Goal: Information Seeking & Learning: Learn about a topic

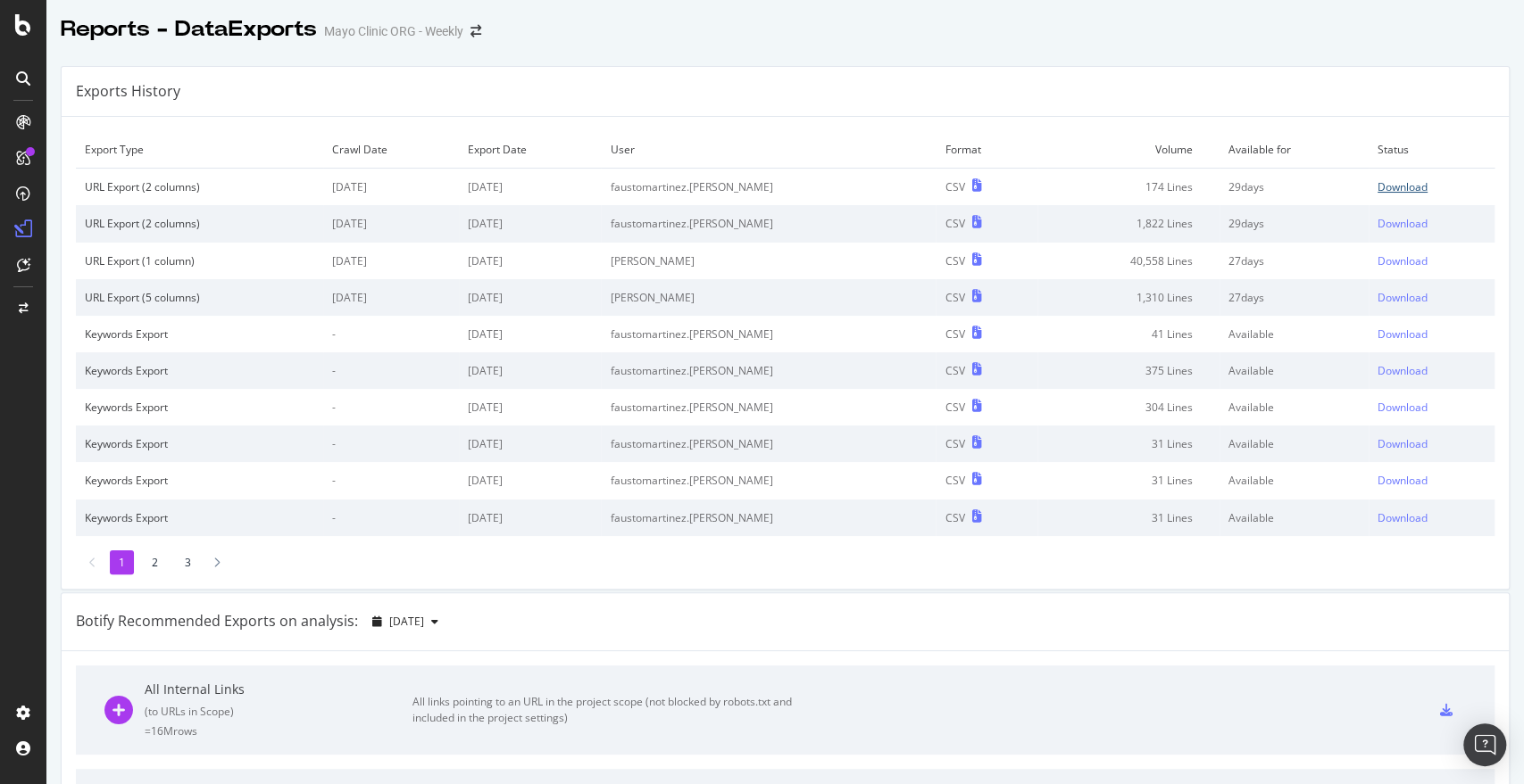
click at [1377, 184] on div "Download" at bounding box center [1402, 186] width 50 height 15
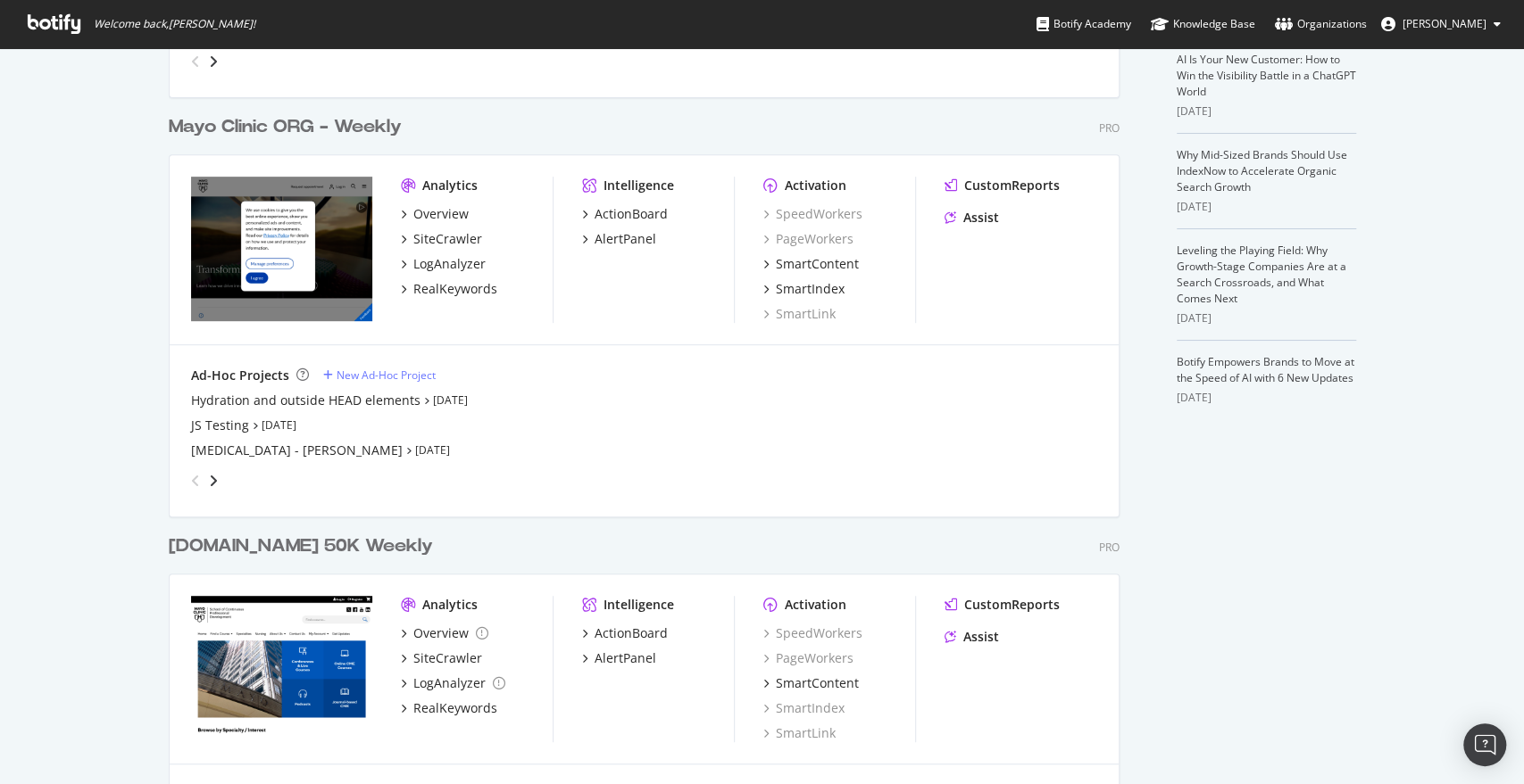
scroll to position [427, 0]
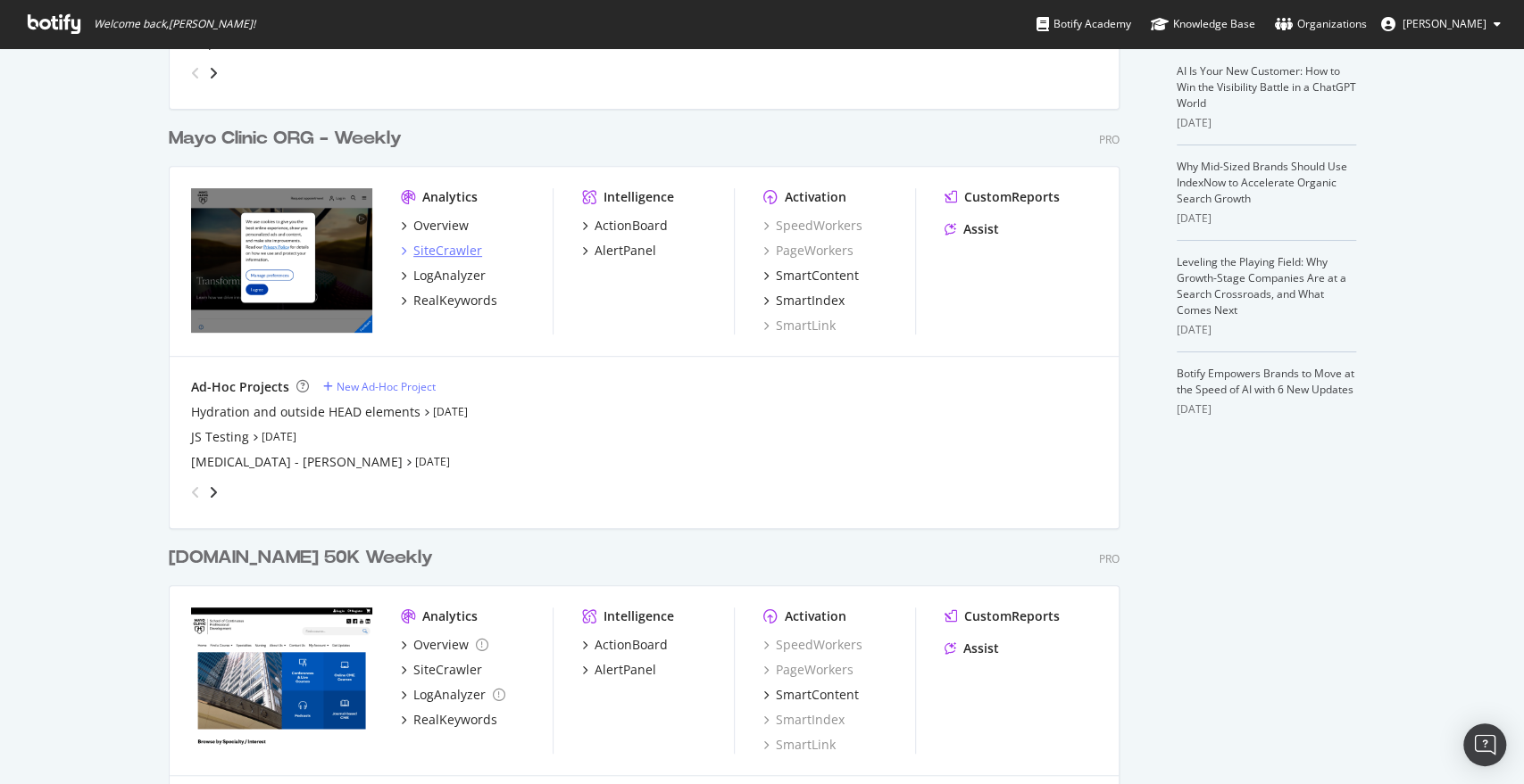
click at [414, 243] on div "SiteCrawler" at bounding box center [448, 251] width 69 height 18
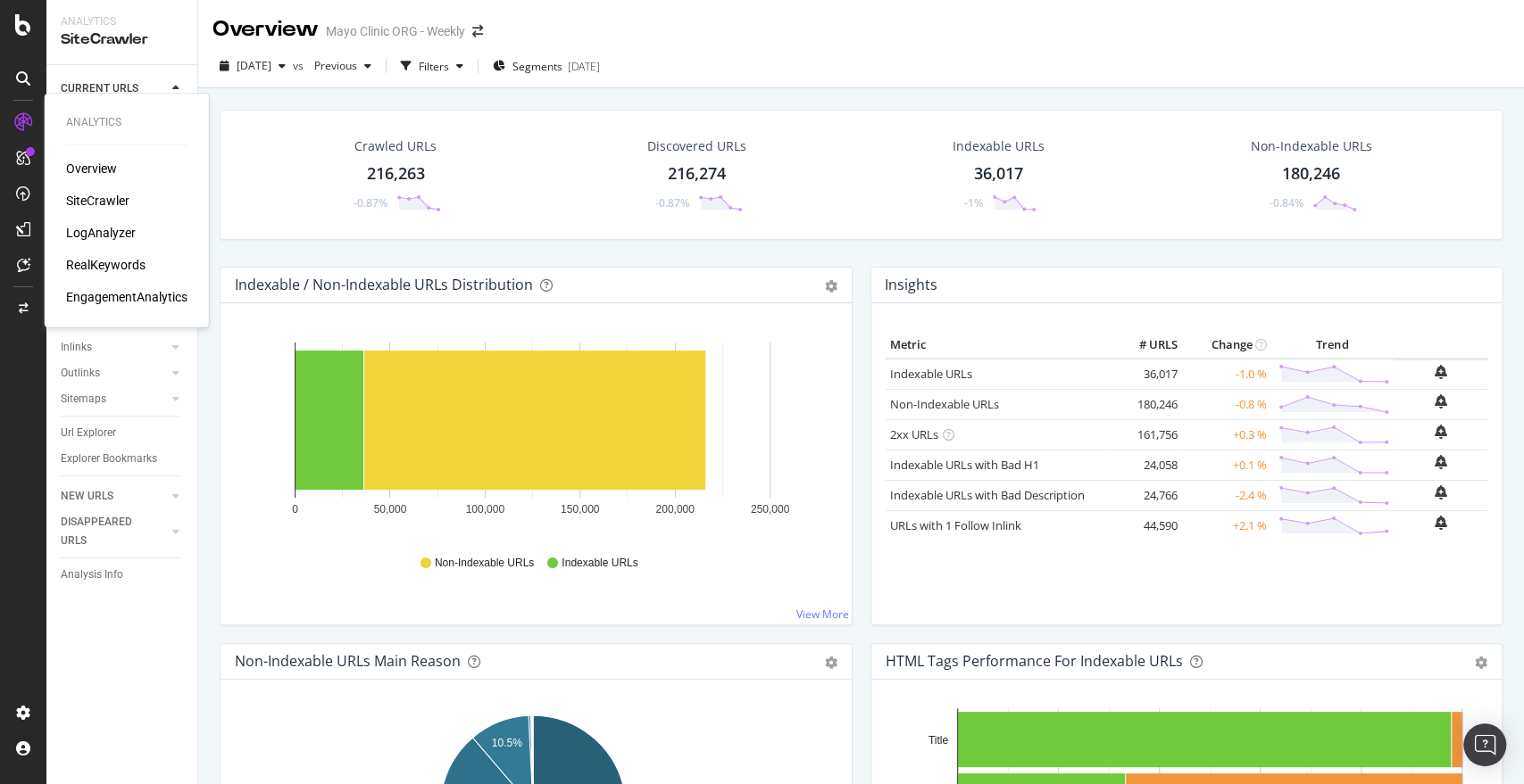
click at [90, 167] on div "Overview" at bounding box center [91, 168] width 51 height 18
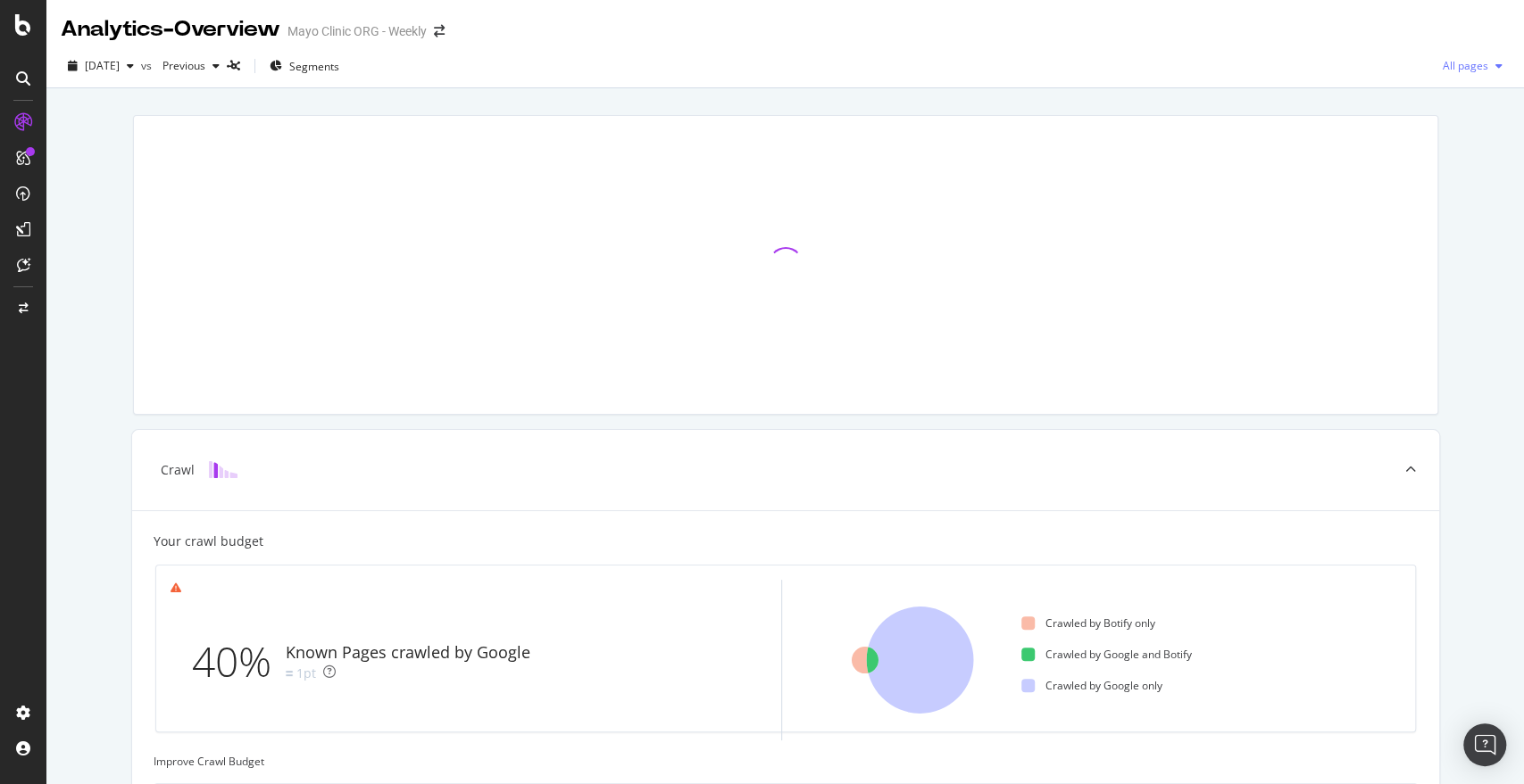
click at [1448, 73] on div "All pages" at bounding box center [1472, 66] width 74 height 27
click at [1449, 73] on div "All pages" at bounding box center [1472, 66] width 74 height 27
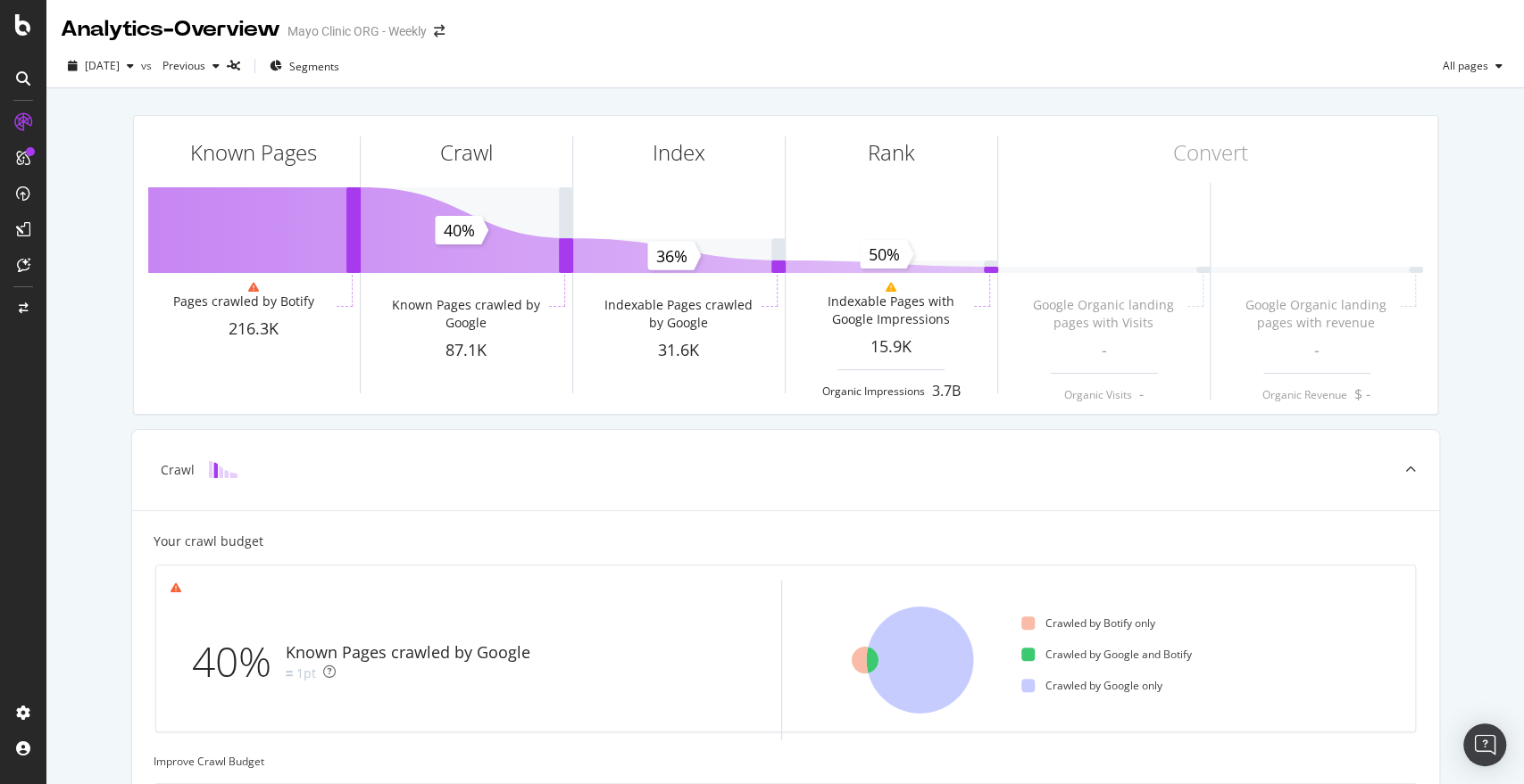
click at [1188, 56] on div "2025 Aug. 20th vs Previous Segments All pages" at bounding box center [785, 70] width 1477 height 36
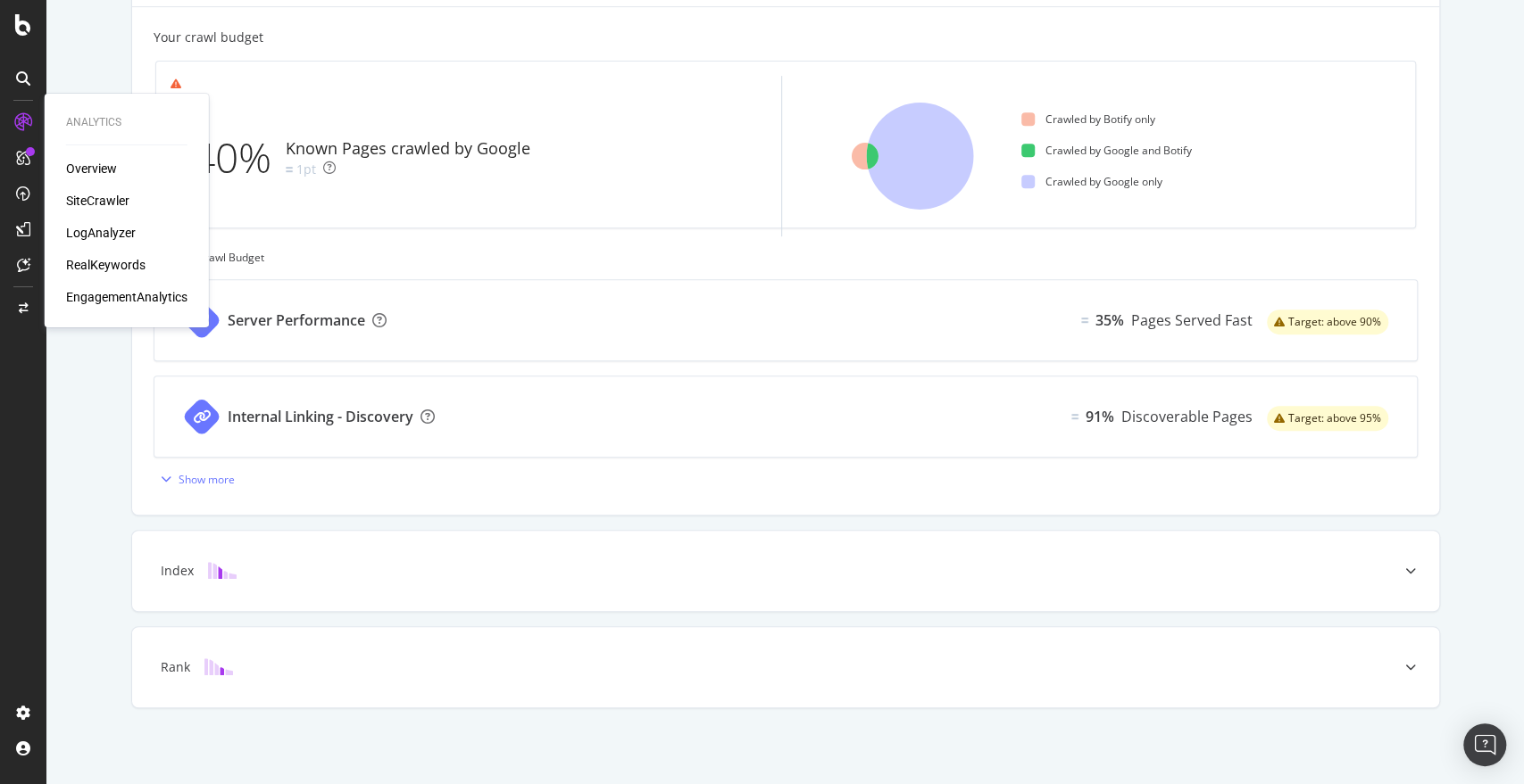
click at [87, 205] on div "SiteCrawler" at bounding box center [98, 201] width 64 height 18
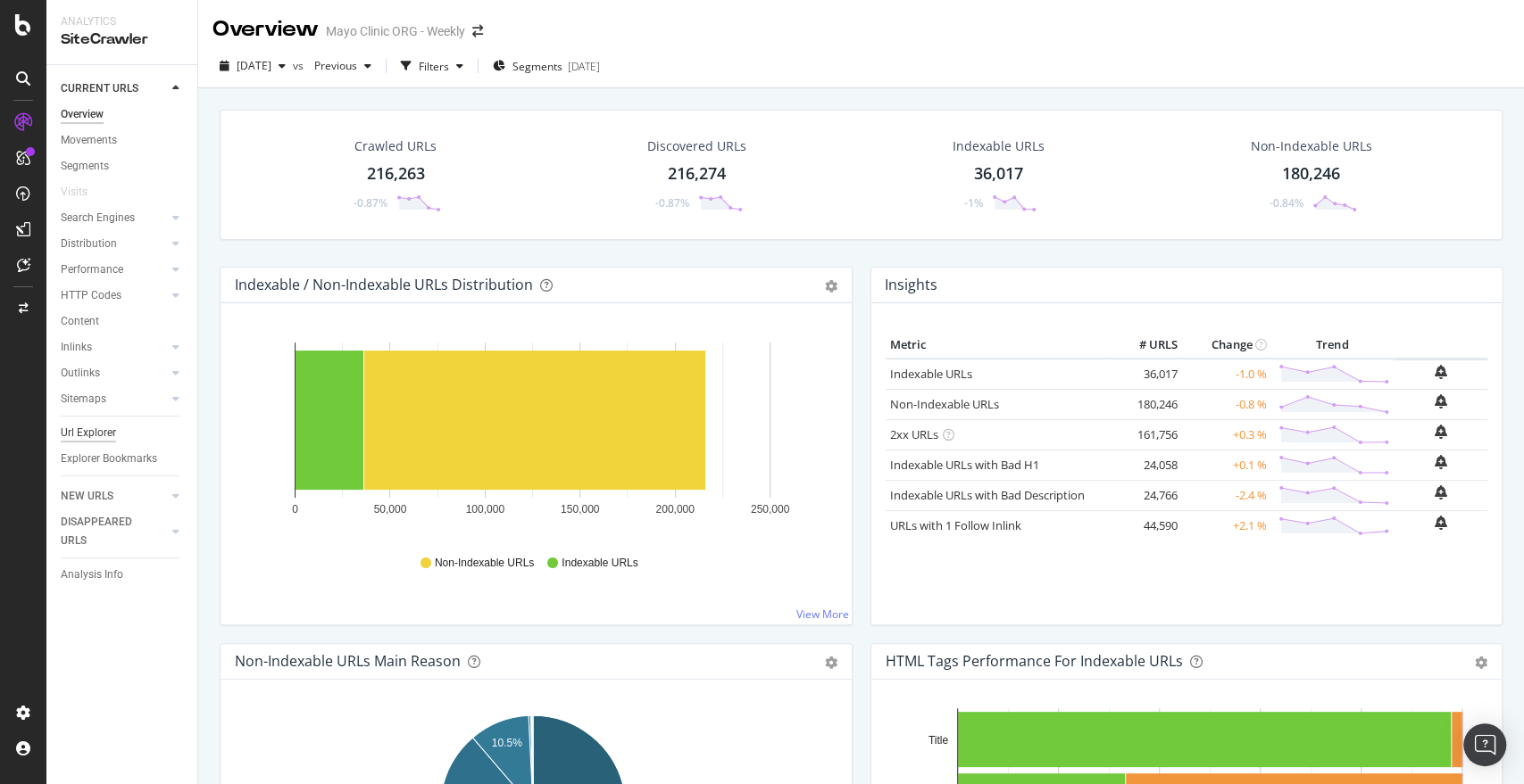
click at [99, 431] on div "Url Explorer" at bounding box center [89, 432] width 56 height 19
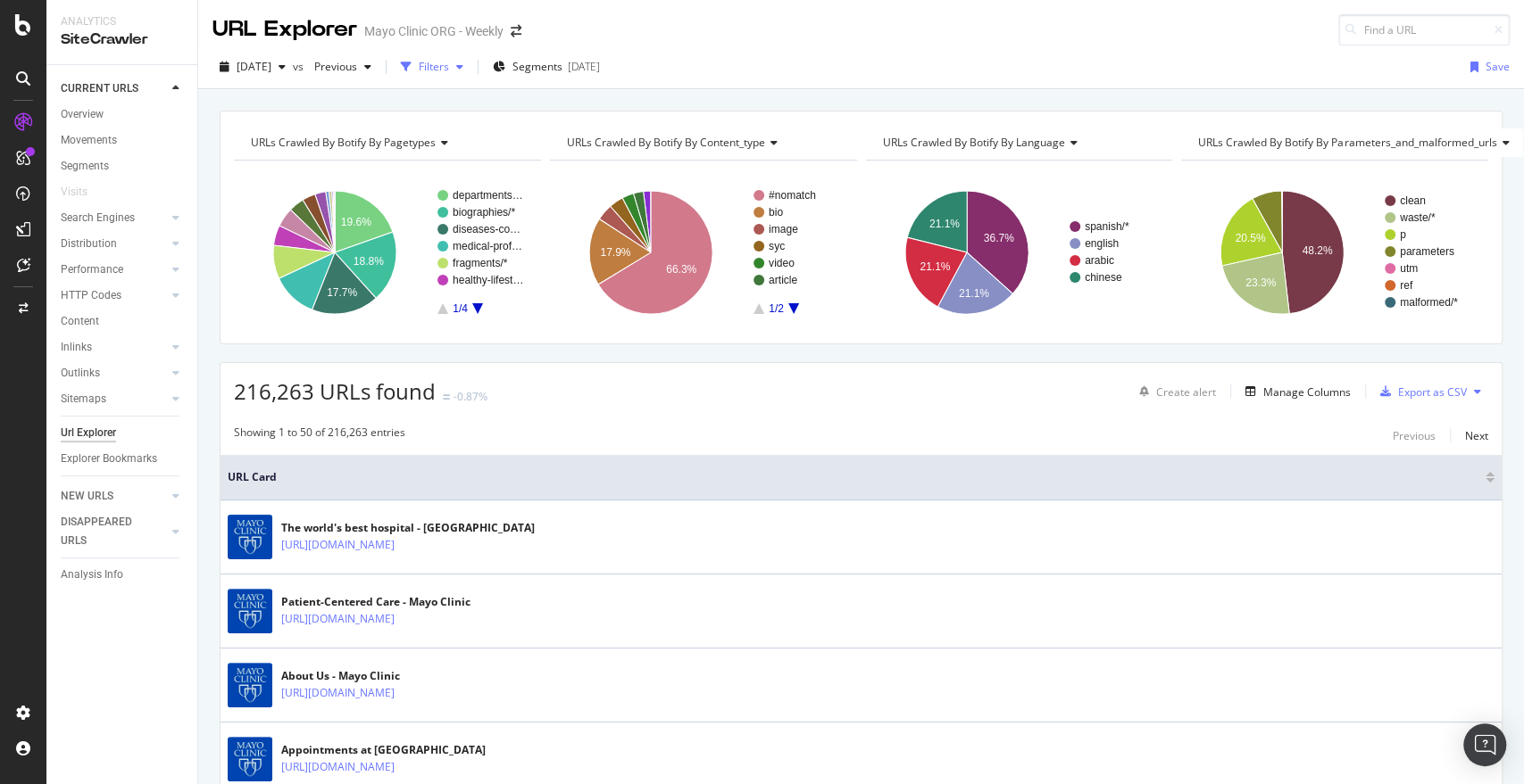
click at [470, 56] on div "Filters" at bounding box center [432, 67] width 77 height 27
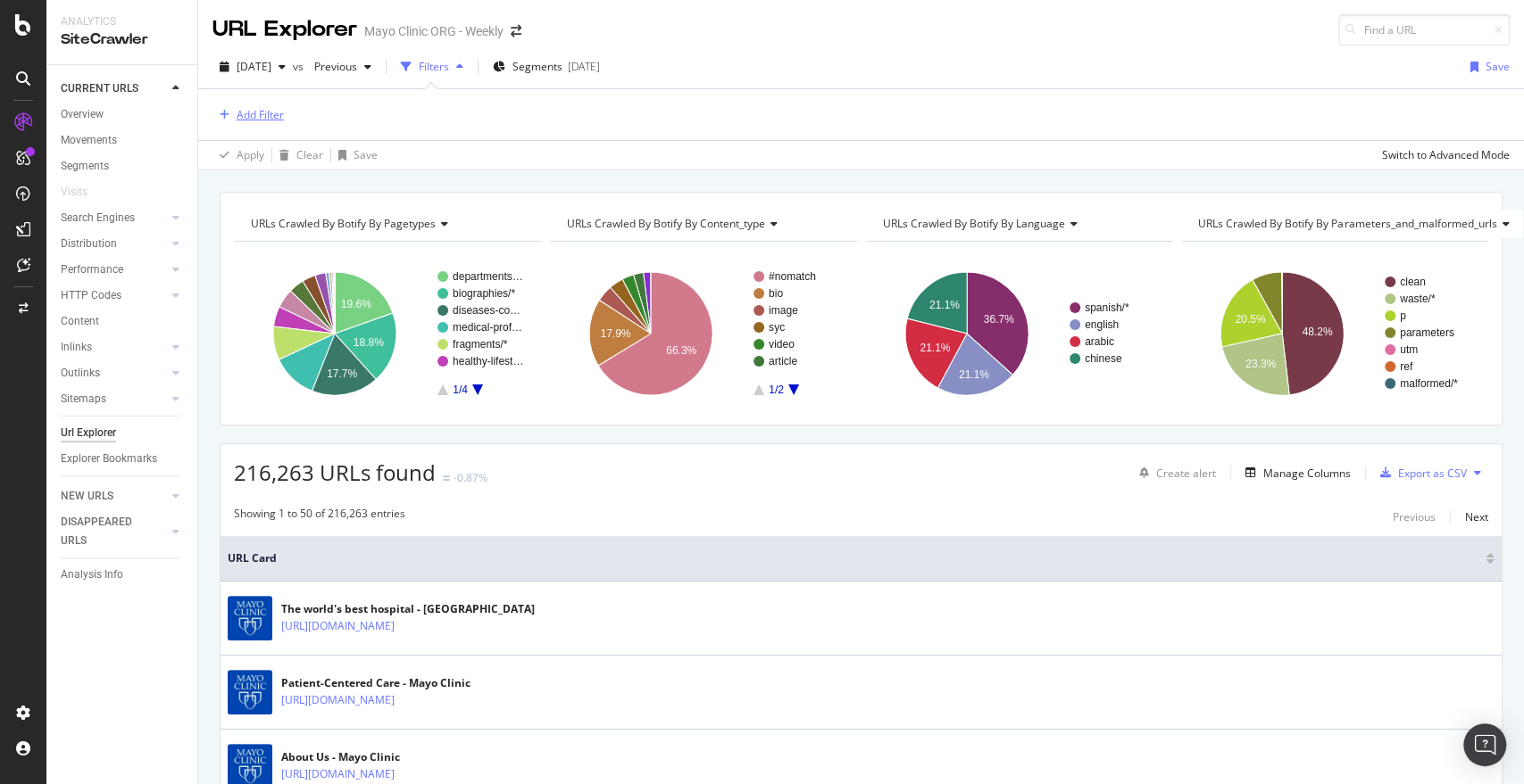
click at [257, 116] on div "Add Filter" at bounding box center [259, 114] width 47 height 15
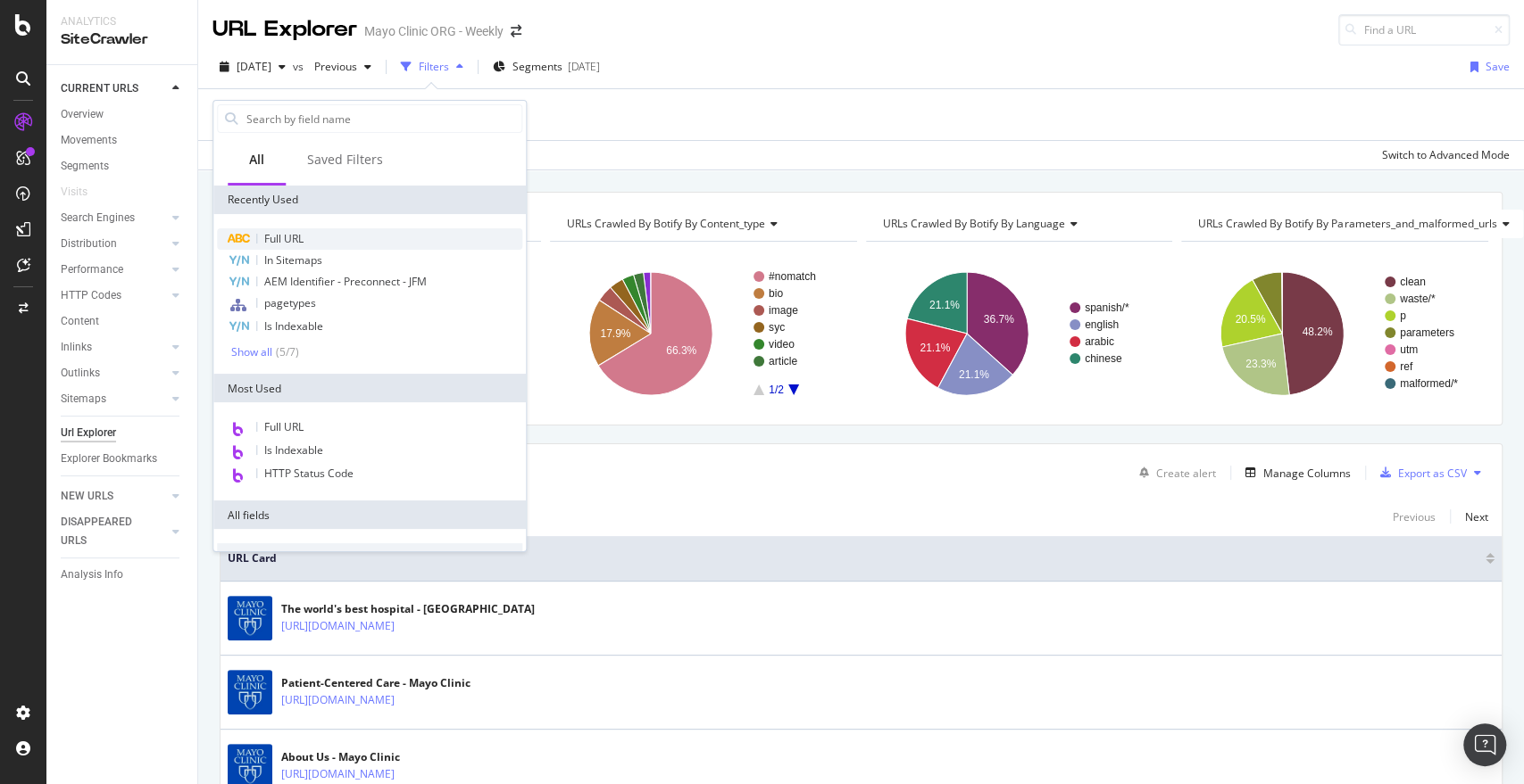
click at [284, 232] on span "Full URL" at bounding box center [283, 238] width 39 height 15
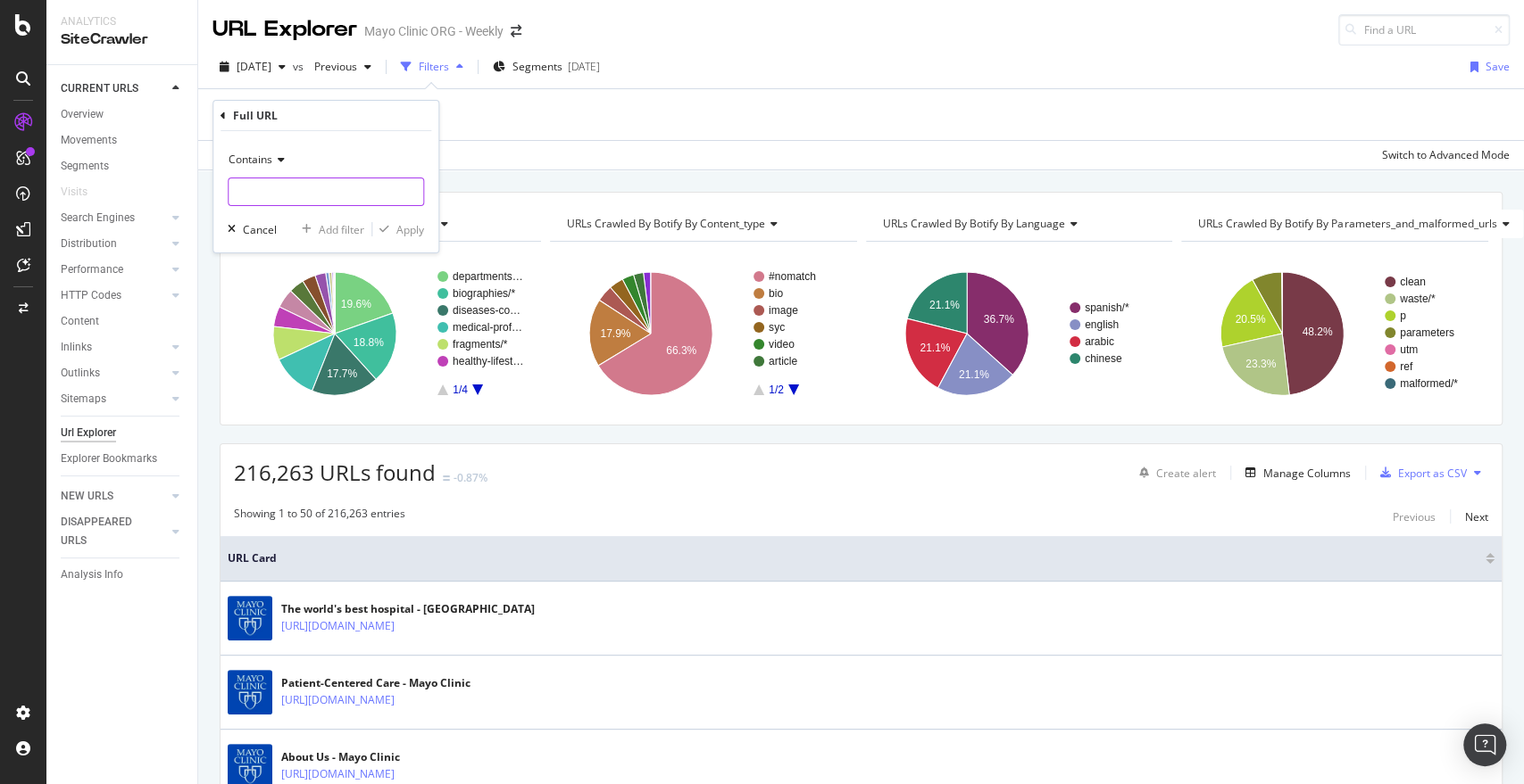
click at [307, 187] on input "text" at bounding box center [325, 191] width 194 height 29
paste input "utm_source=chatgpt.com"
type input "utm_source=chatgpt.com"
click at [429, 235] on div "Contains utm_source=chatgpt.com Cancel Add filter Apply" at bounding box center [326, 192] width 225 height 122
click at [402, 224] on div "Apply" at bounding box center [411, 229] width 28 height 15
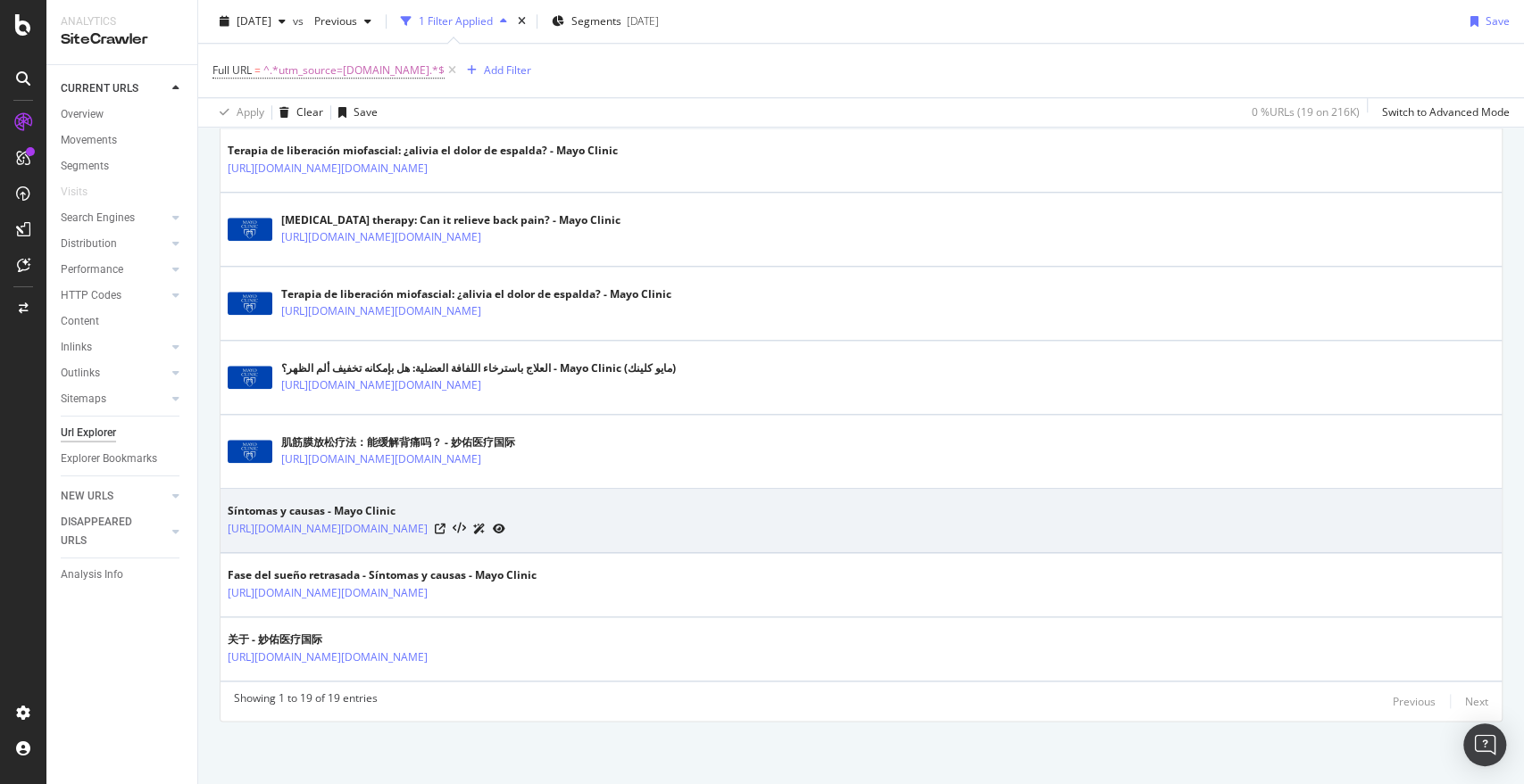
scroll to position [1129, 0]
click at [446, 524] on icon at bounding box center [440, 529] width 11 height 11
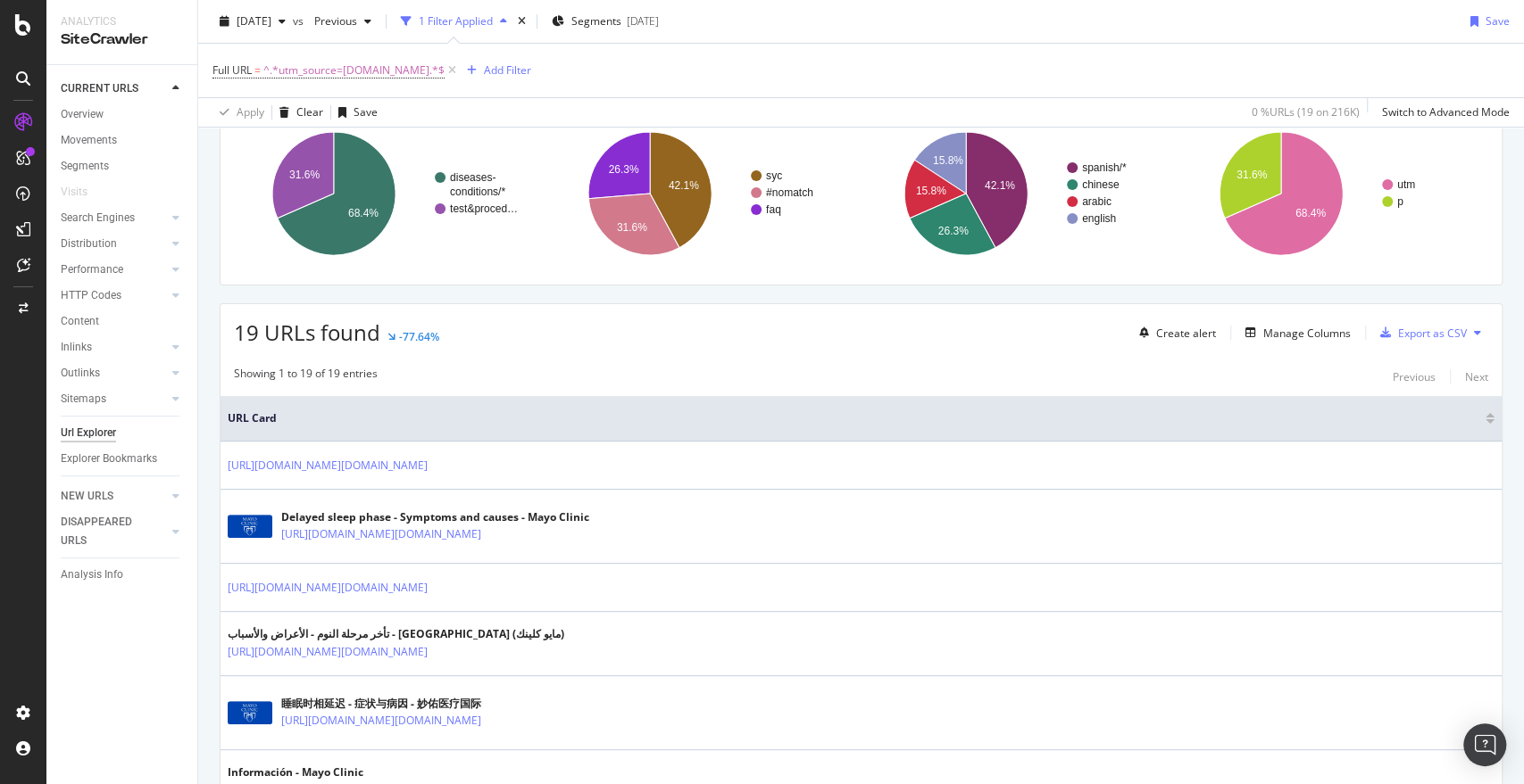
scroll to position [0, 0]
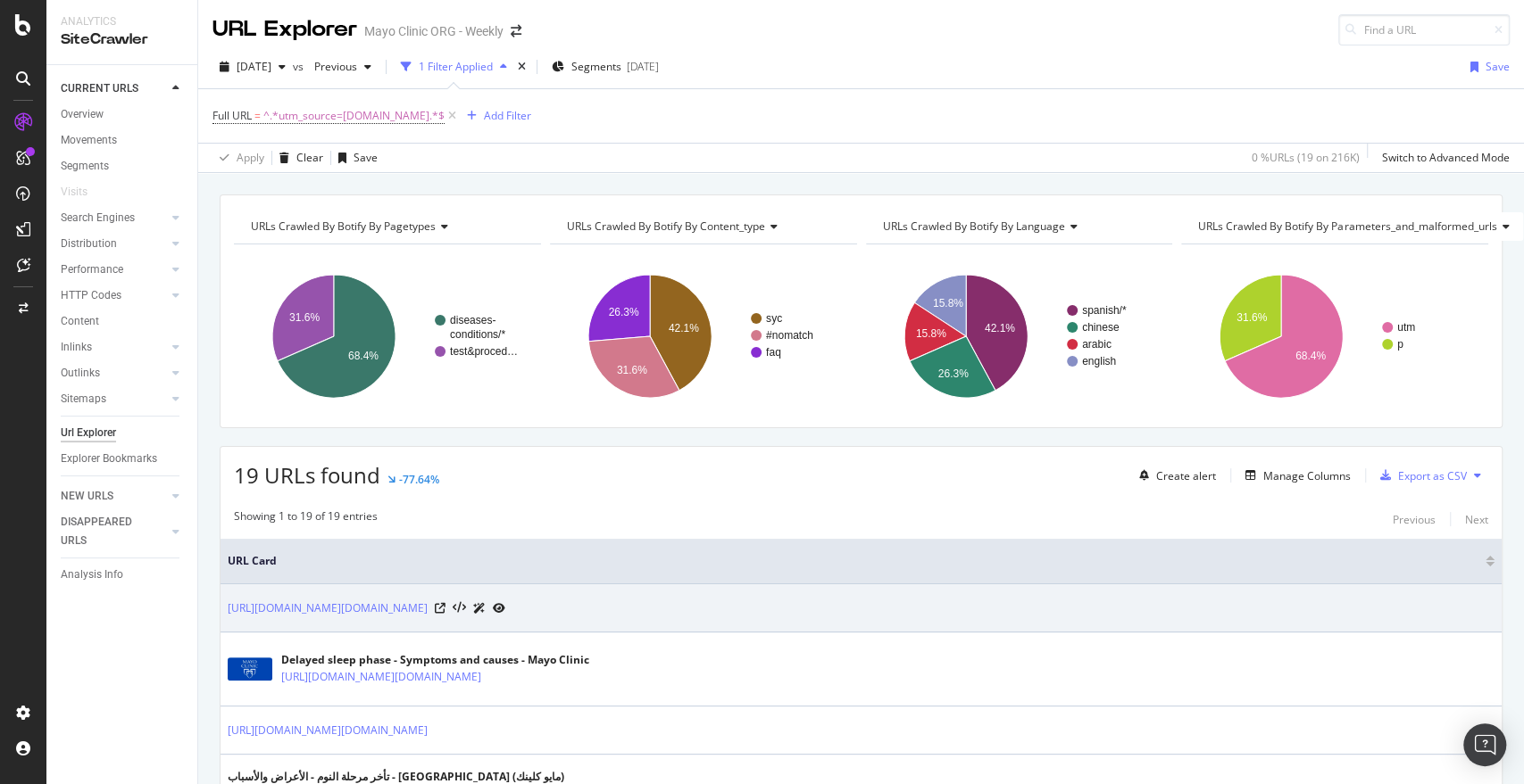
click at [505, 603] on icon at bounding box center [498, 608] width 13 height 11
drag, startPoint x: 775, startPoint y: 585, endPoint x: 872, endPoint y: 610, distance: 100.2
click at [872, 610] on td "https://www.mayoclinic.org/es-es/diseases-conditions/delayed-sleep-phase/sympto…" at bounding box center [860, 609] width 1281 height 48
copy link "tm_source=chatgpt"
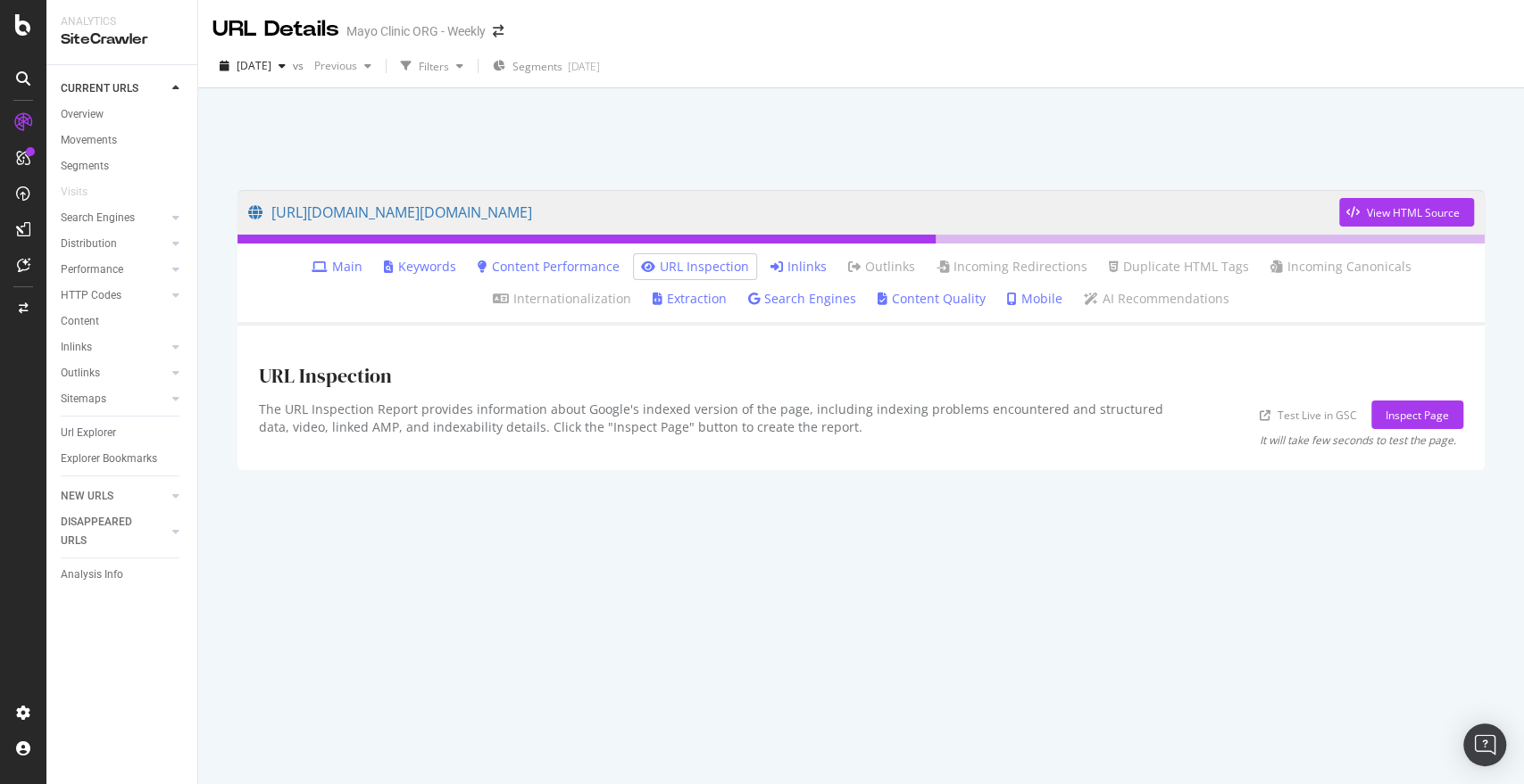
click at [789, 252] on ul "Main Keywords Content Performance URL Inspection Inlinks Outlinks Incoming Redi…" at bounding box center [860, 284] width 1247 height 82
click at [801, 263] on link "Inlinks" at bounding box center [798, 267] width 56 height 18
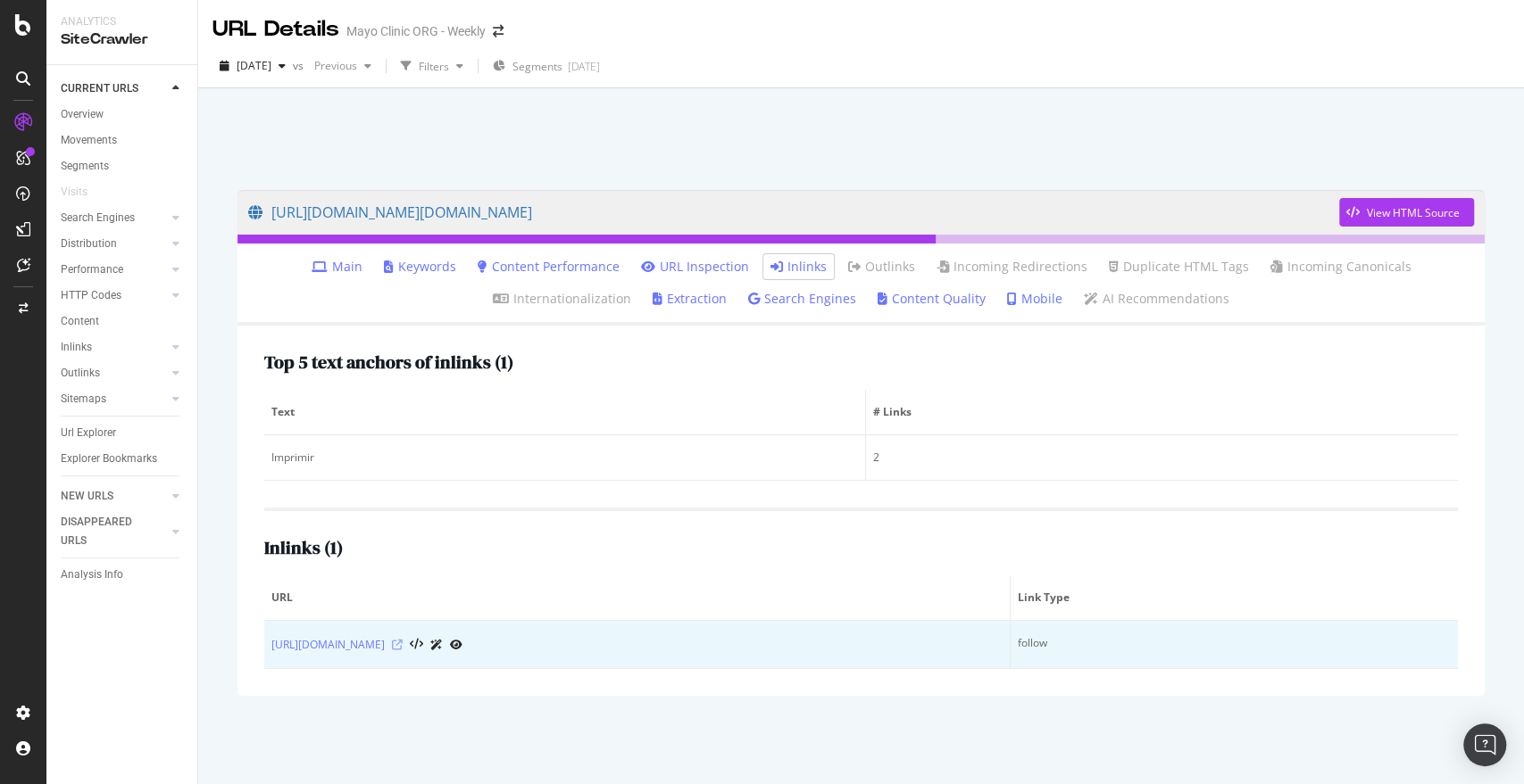
click at [403, 646] on icon at bounding box center [397, 645] width 11 height 11
click at [462, 647] on icon at bounding box center [456, 645] width 13 height 11
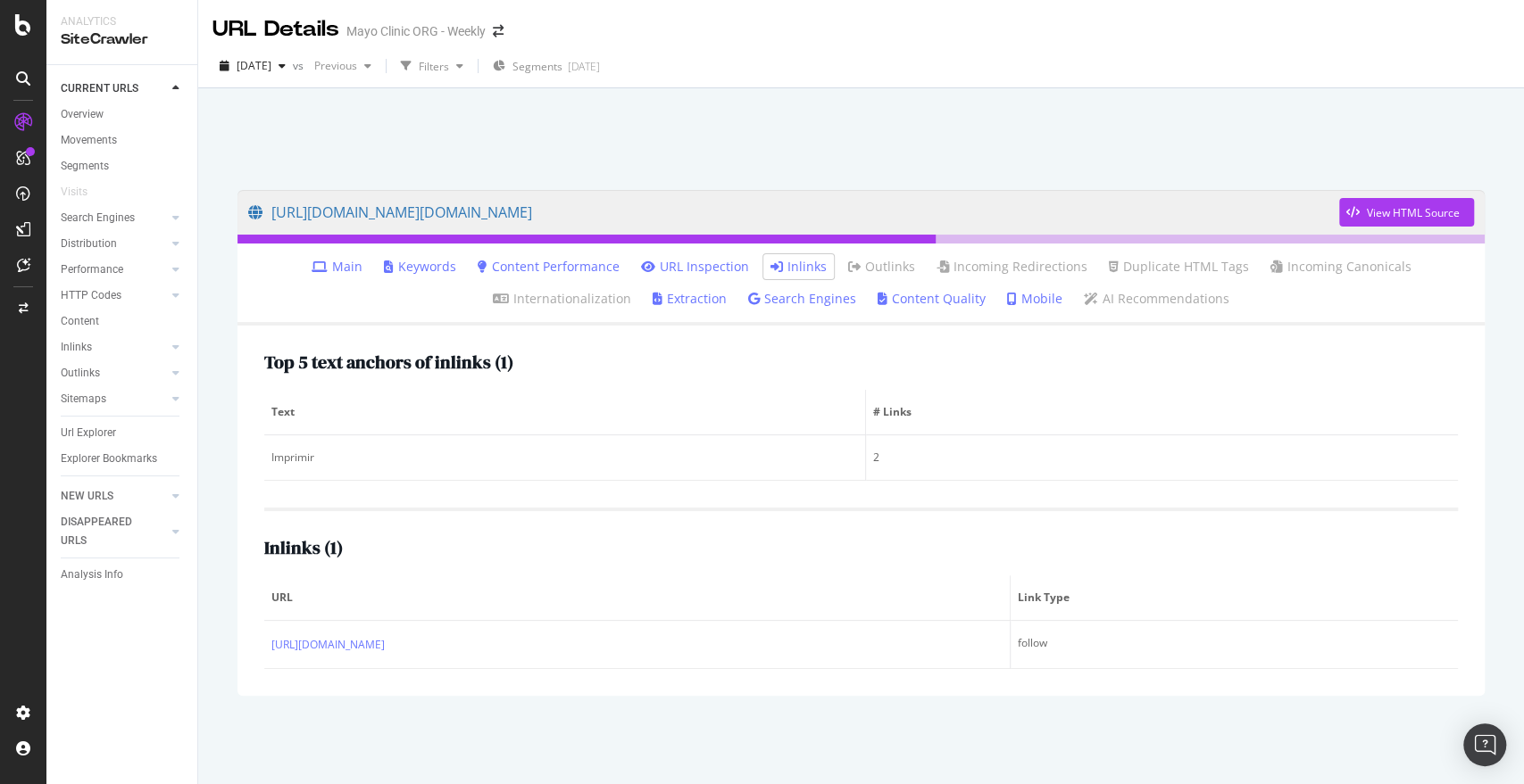
click at [338, 265] on link "Main" at bounding box center [337, 267] width 51 height 18
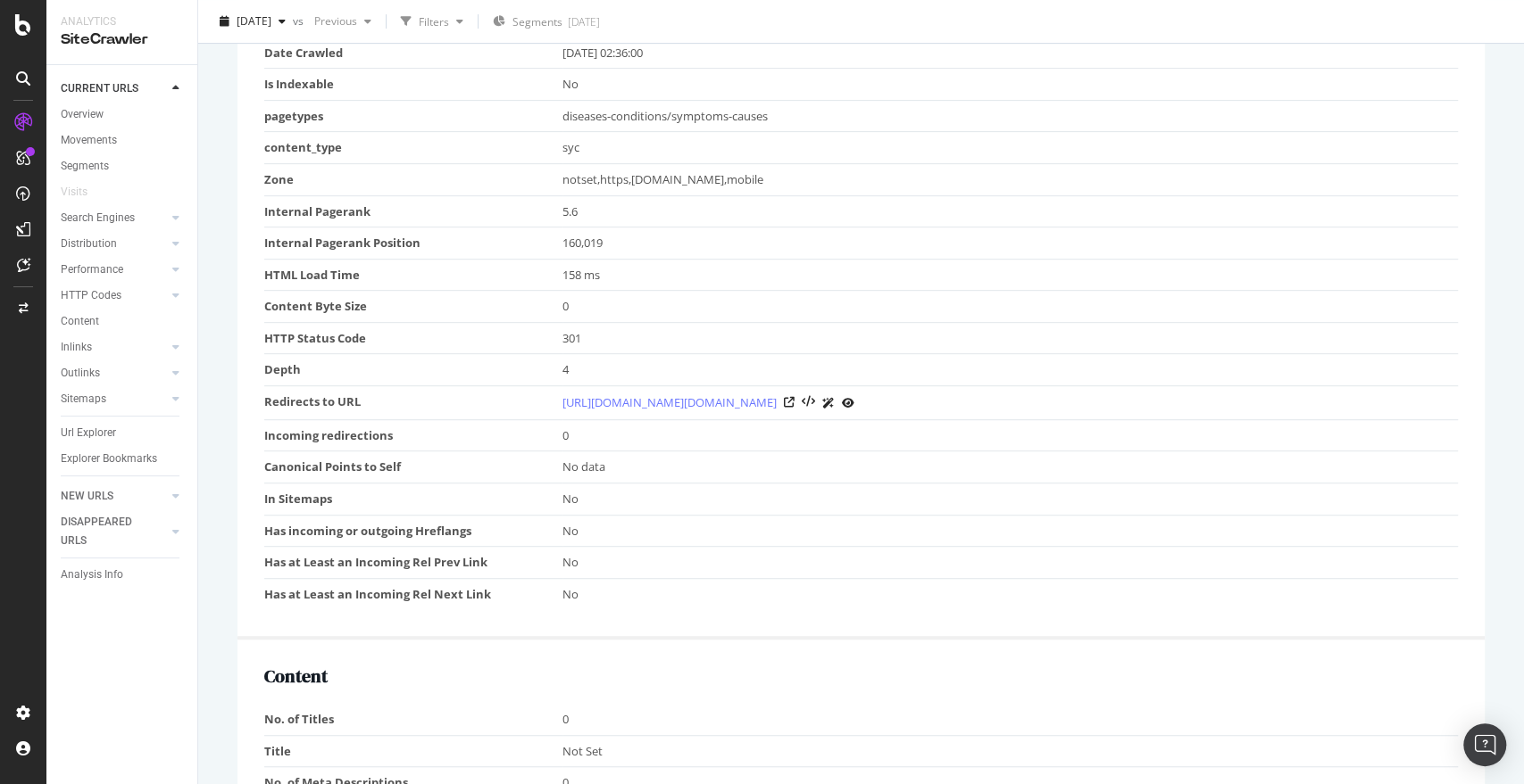
scroll to position [494, 0]
click at [854, 397] on icon at bounding box center [847, 402] width 13 height 11
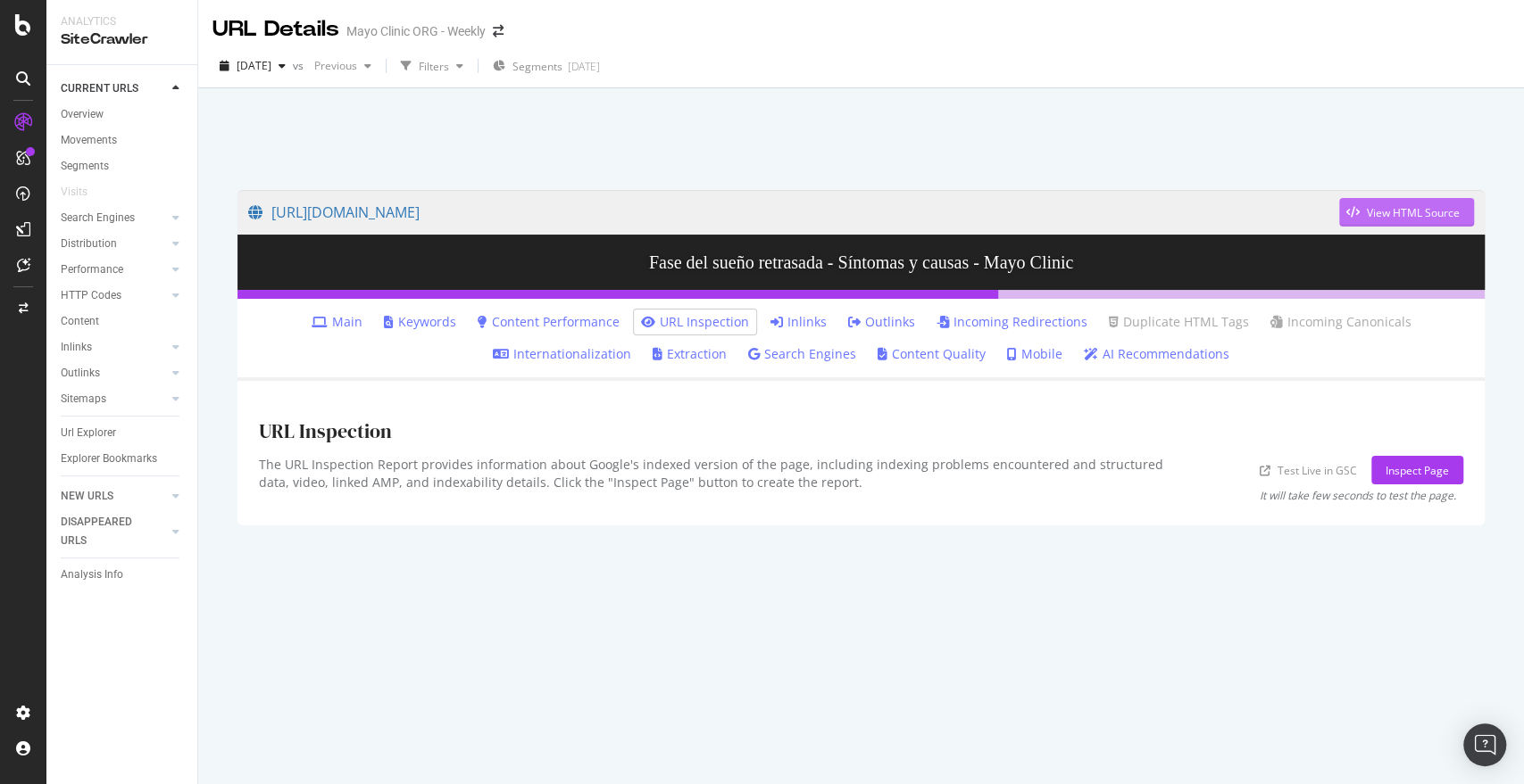
click at [1397, 199] on div "View HTML Source" at bounding box center [1398, 212] width 121 height 27
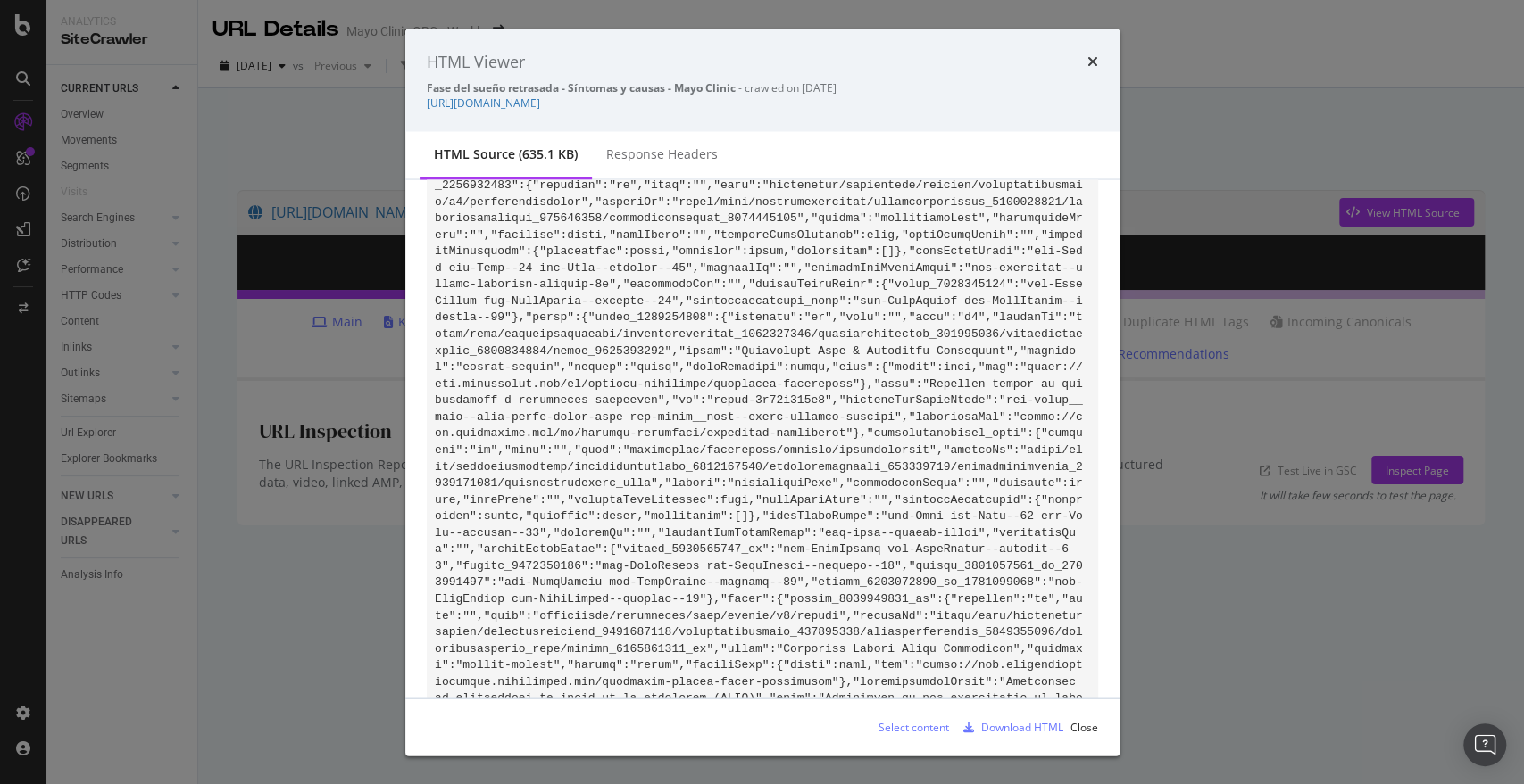
scroll to position [2527, 0]
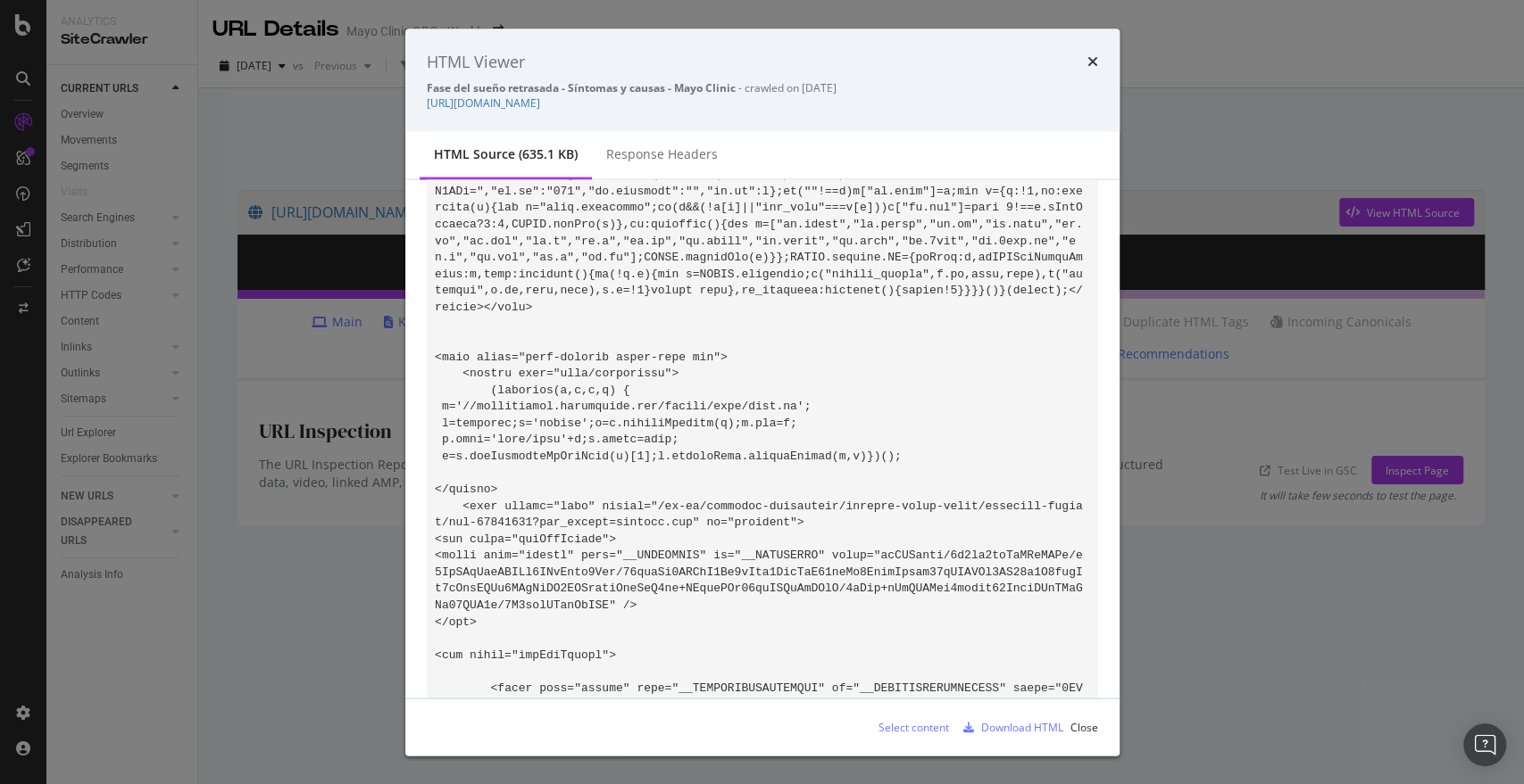
click at [273, 493] on div "HTML Viewer Fase del sueño retrasada - Síntomas y causas - Mayo Clinic - crawle…" at bounding box center [762, 392] width 1524 height 784
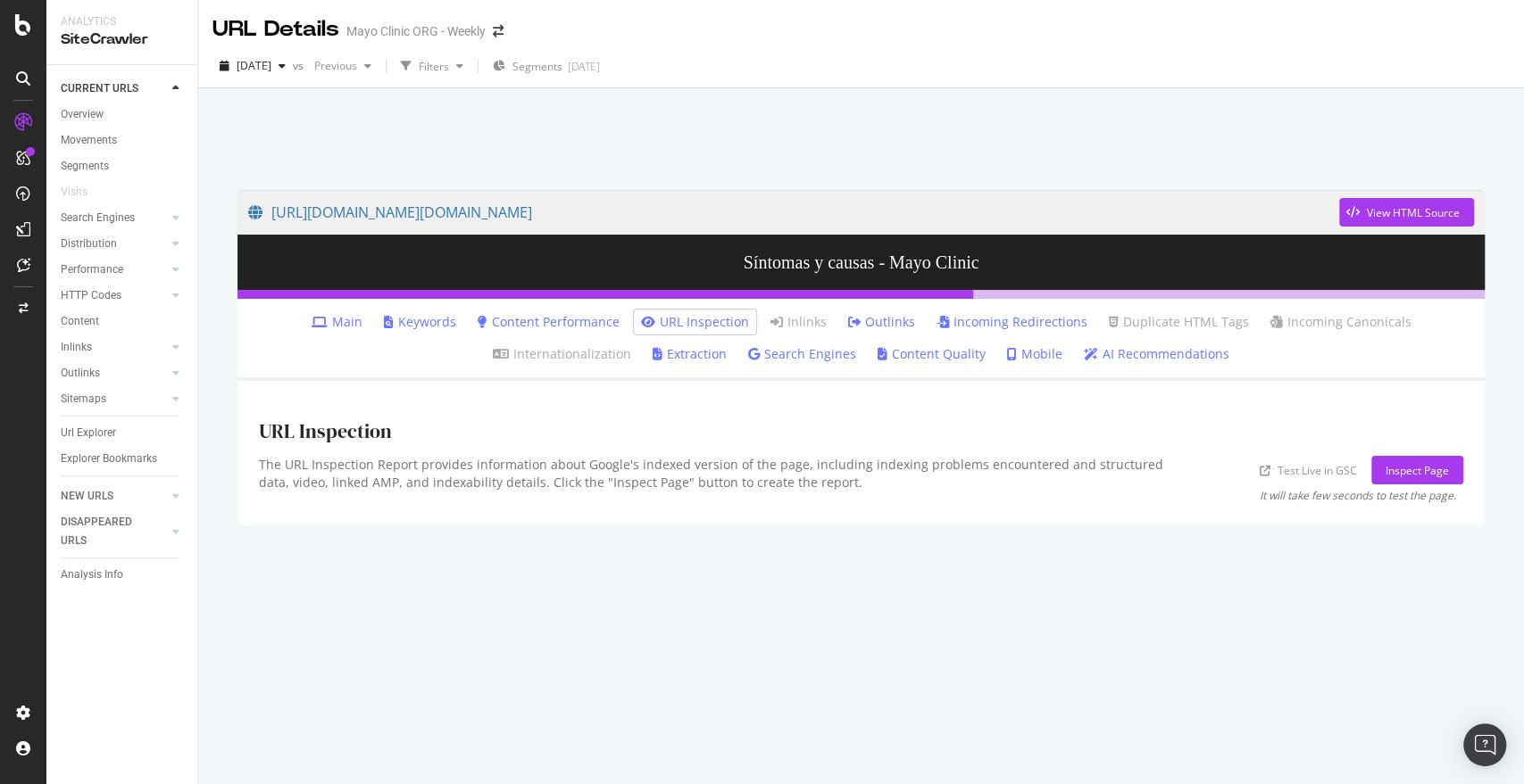
click at [338, 326] on link "Main" at bounding box center [337, 322] width 51 height 18
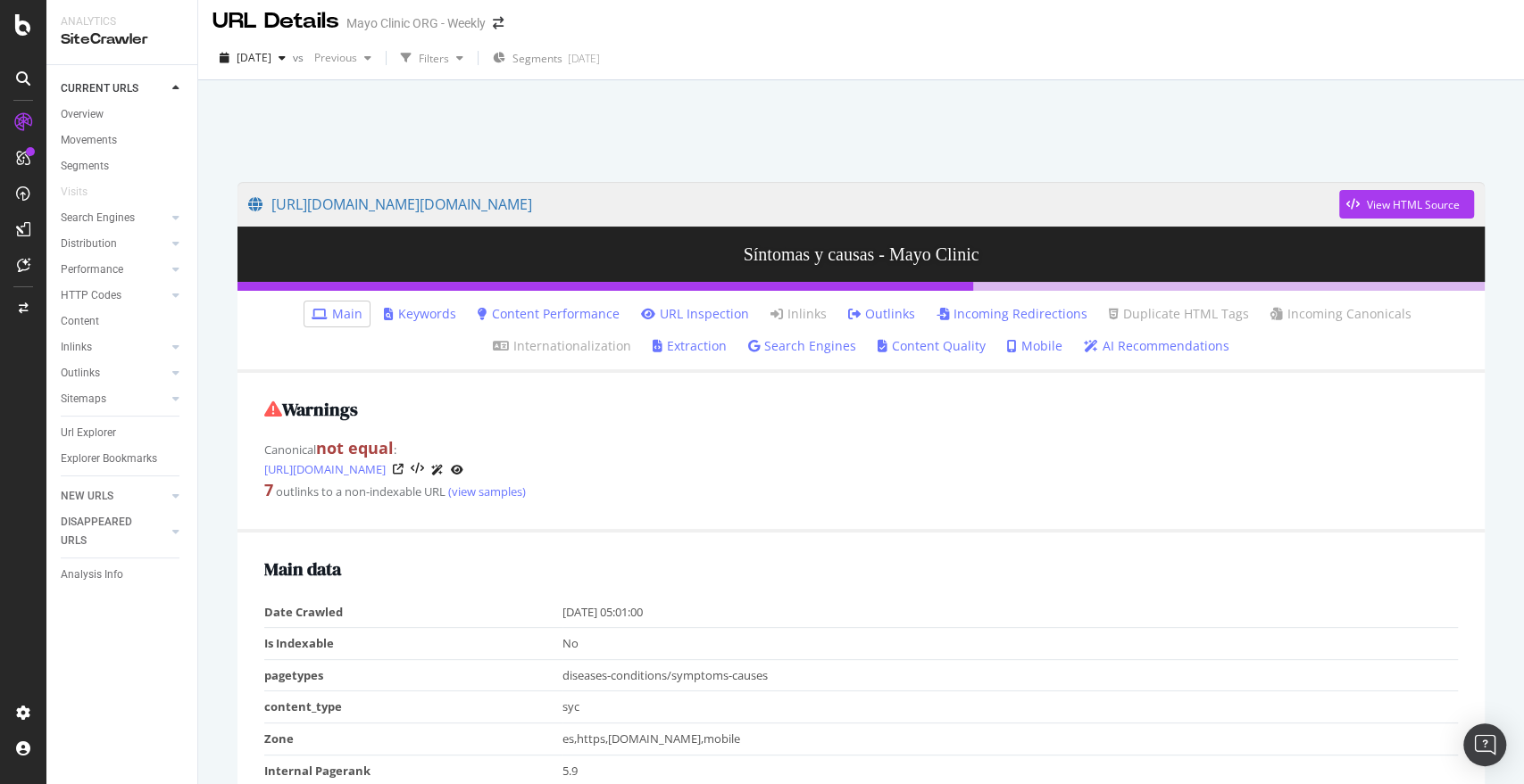
scroll to position [10, 0]
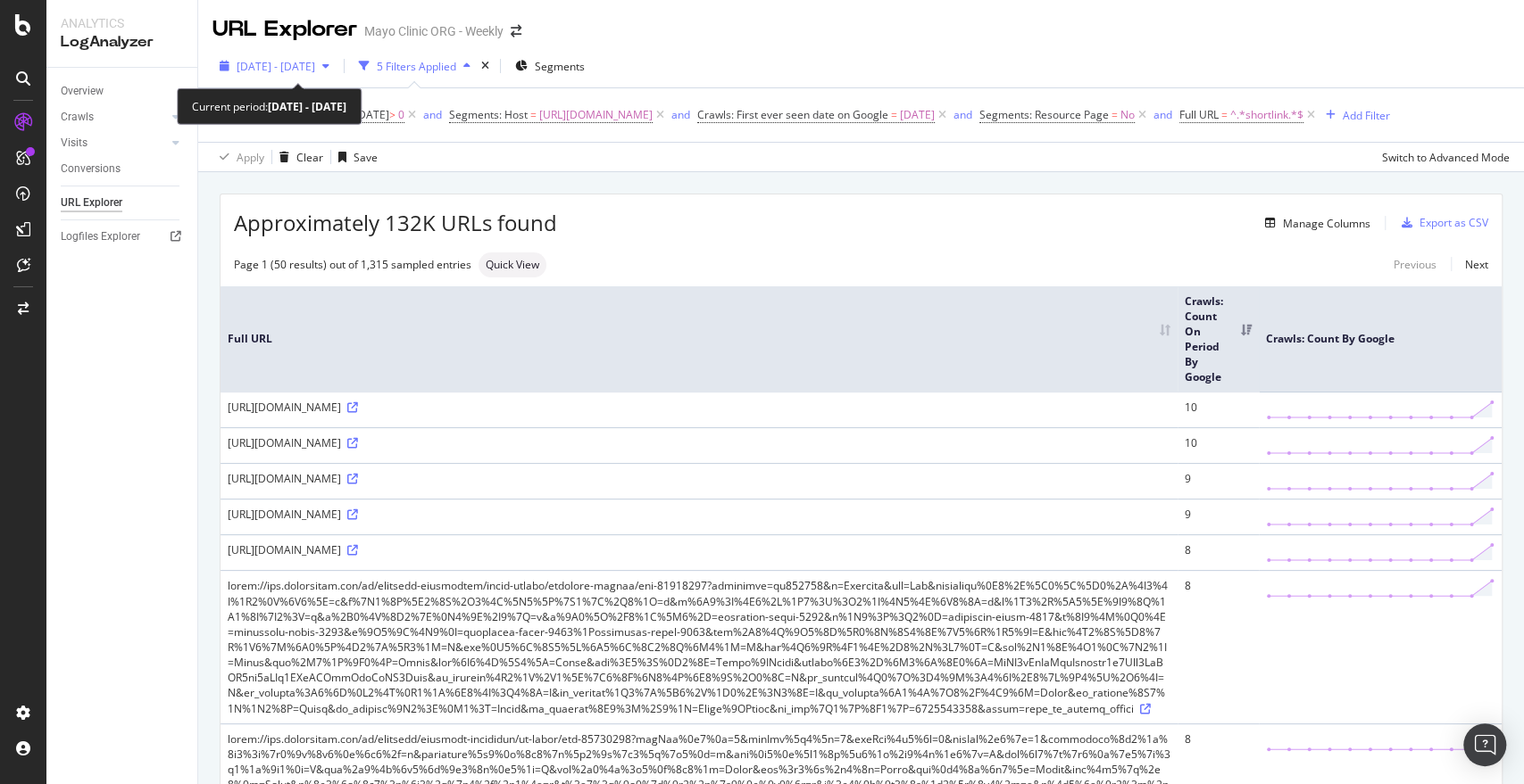
click at [304, 73] on div "2025 Mar. 7th - Mar. 18th" at bounding box center [275, 66] width 79 height 15
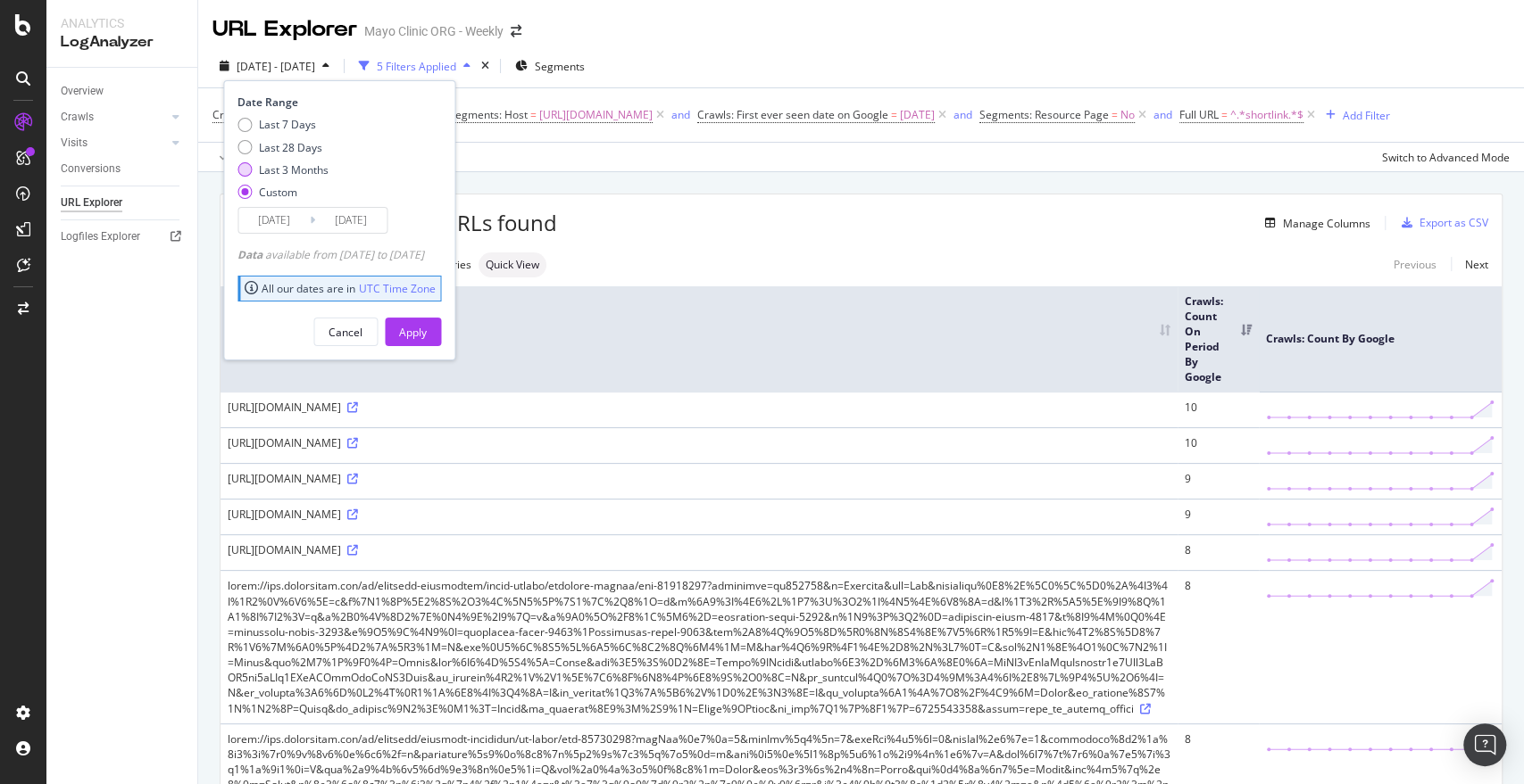
click at [262, 175] on div "Last 3 Months" at bounding box center [294, 169] width 70 height 15
type input "2025/05/20"
type input "2025/08/19"
click at [427, 341] on div "Apply" at bounding box center [413, 332] width 28 height 27
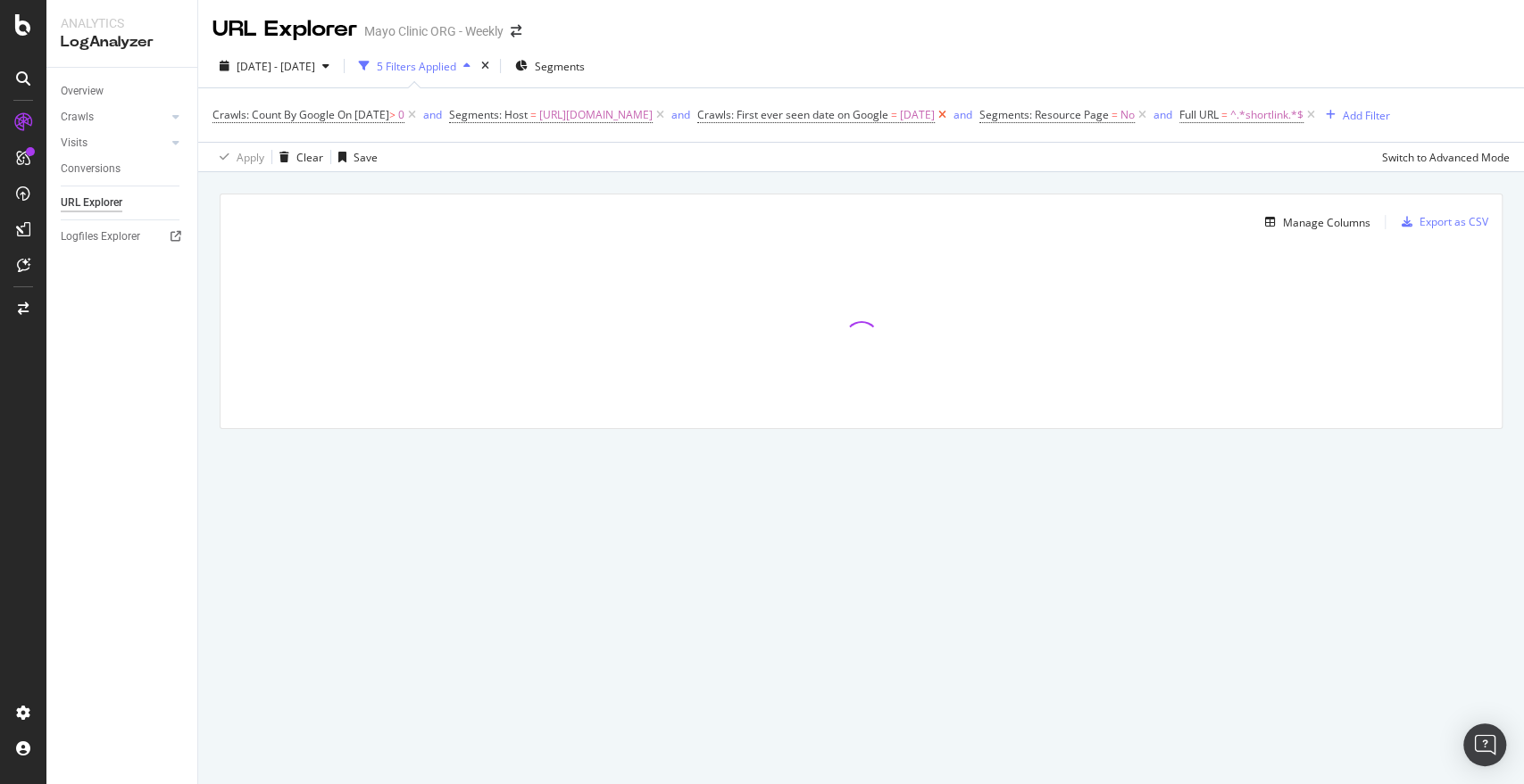
click at [950, 116] on icon at bounding box center [942, 116] width 15 height 18
click at [988, 124] on span "^.*shortlink.*$" at bounding box center [984, 115] width 73 height 25
click at [966, 184] on input "shortlink" at bounding box center [1019, 189] width 168 height 29
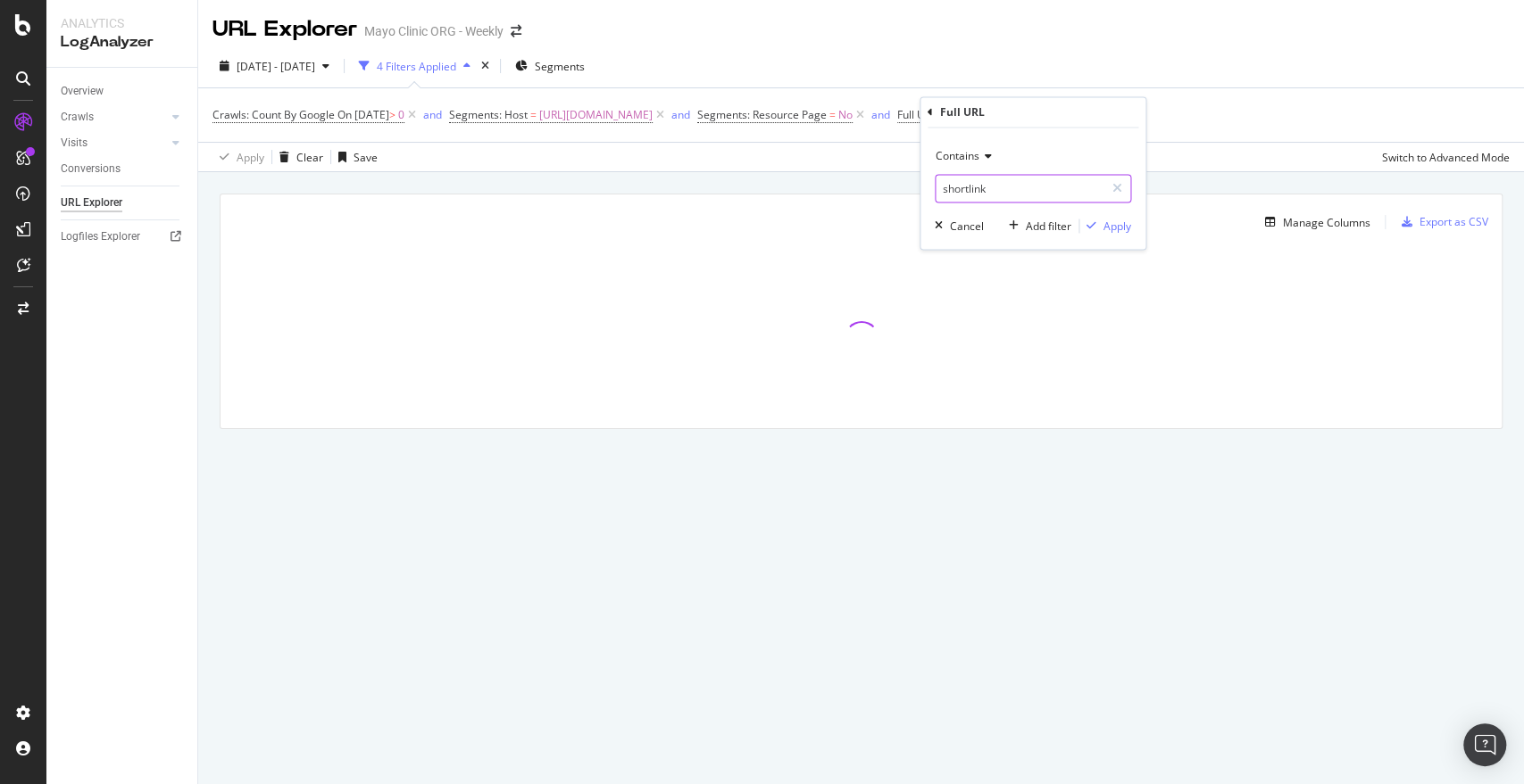
paste input "tm_source=chatgpt"
click at [943, 191] on input "tm_source=chatgpt" at bounding box center [1019, 189] width 168 height 29
type input "utm_source=chatgpt"
click at [1111, 226] on div "Apply" at bounding box center [1117, 225] width 28 height 15
click at [909, 67] on div "2025 May. 20th - Aug. 19th 4 Filters Applied Segments" at bounding box center [861, 70] width 1326 height 36
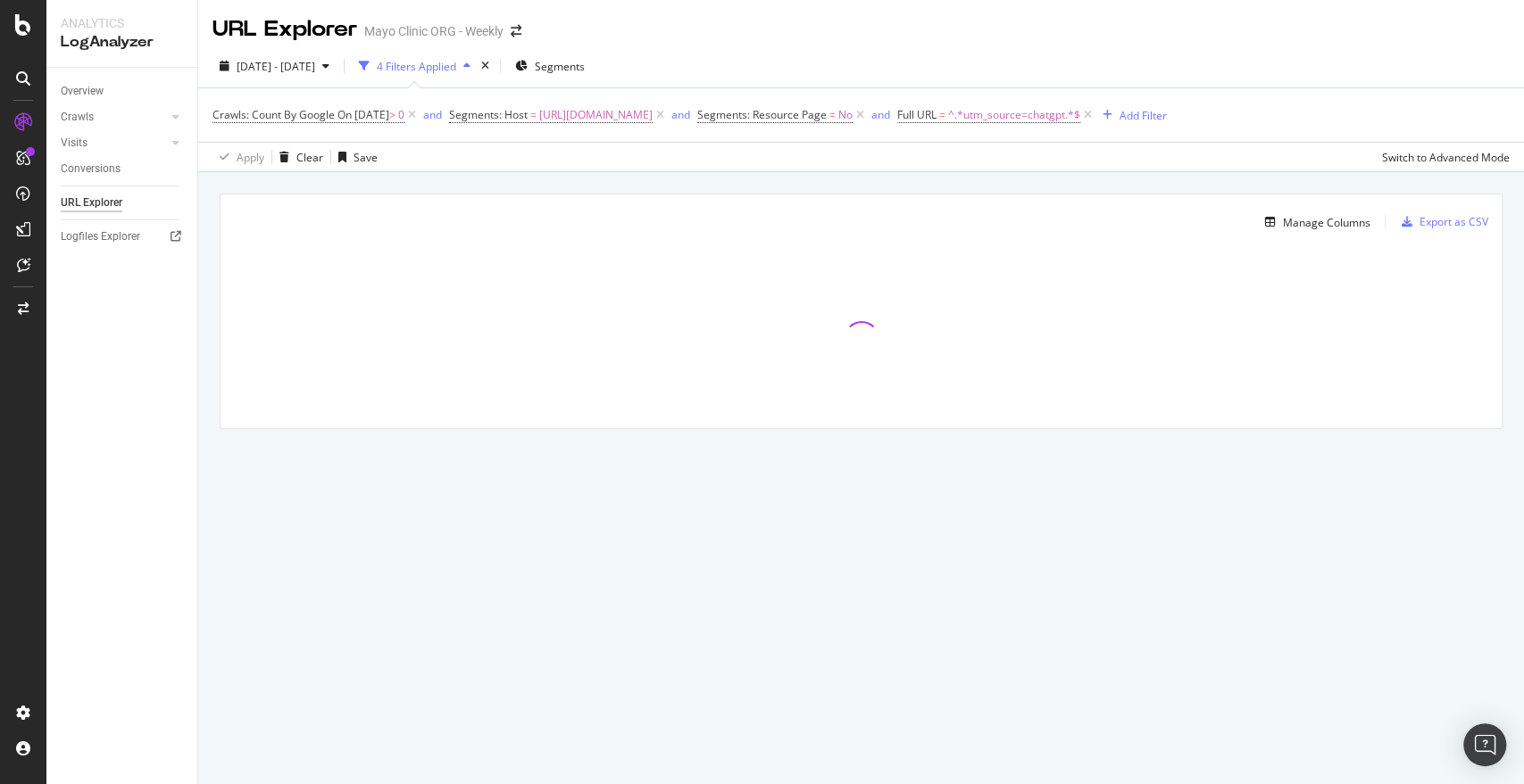
click at [909, 67] on div "2025 May. 20th - Aug. 19th 4 Filters Applied Segments" at bounding box center [861, 70] width 1326 height 36
click at [420, 116] on icon at bounding box center [412, 116] width 15 height 18
click at [837, 66] on div "2025 May. 20th - Aug. 19th 3 Filters Applied Segments" at bounding box center [861, 70] width 1326 height 36
click at [621, 112] on icon at bounding box center [623, 116] width 15 height 18
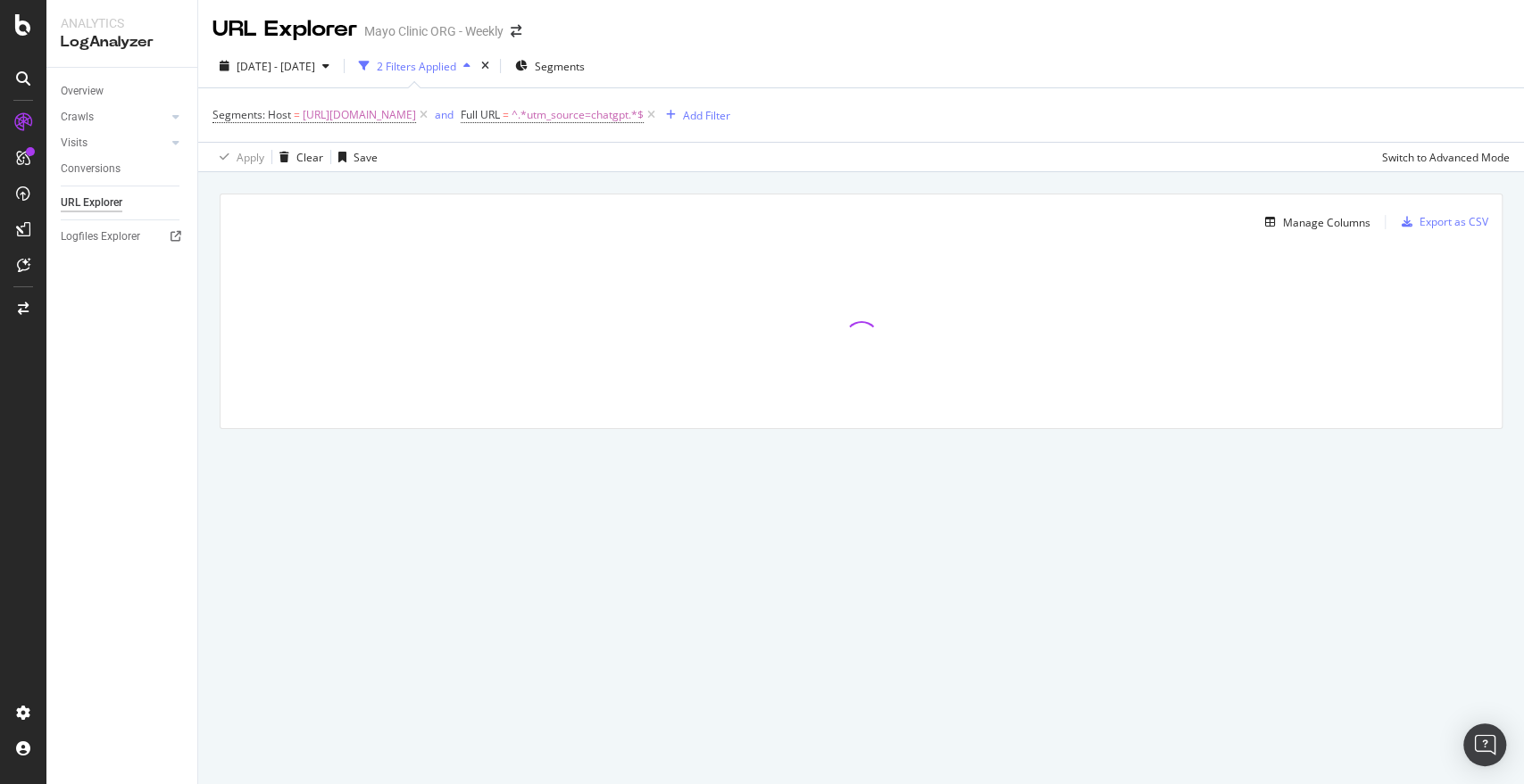
click at [883, 126] on div "Segments: Host = [URL][DOMAIN_NAME] and Full URL = ^.*utm_source=chatgpt.*$ Add…" at bounding box center [860, 116] width 1297 height 54
click at [432, 120] on span "and" at bounding box center [447, 115] width 30 height 25
click at [425, 120] on icon at bounding box center [423, 116] width 15 height 18
click at [884, 181] on div "Manage Columns Export as CSV Full URL Crawls: Count On Period By Google Crawls:…" at bounding box center [861, 332] width 1326 height 320
click at [372, 106] on span "^.*utm_source=chatgpt.*$" at bounding box center [329, 115] width 133 height 25
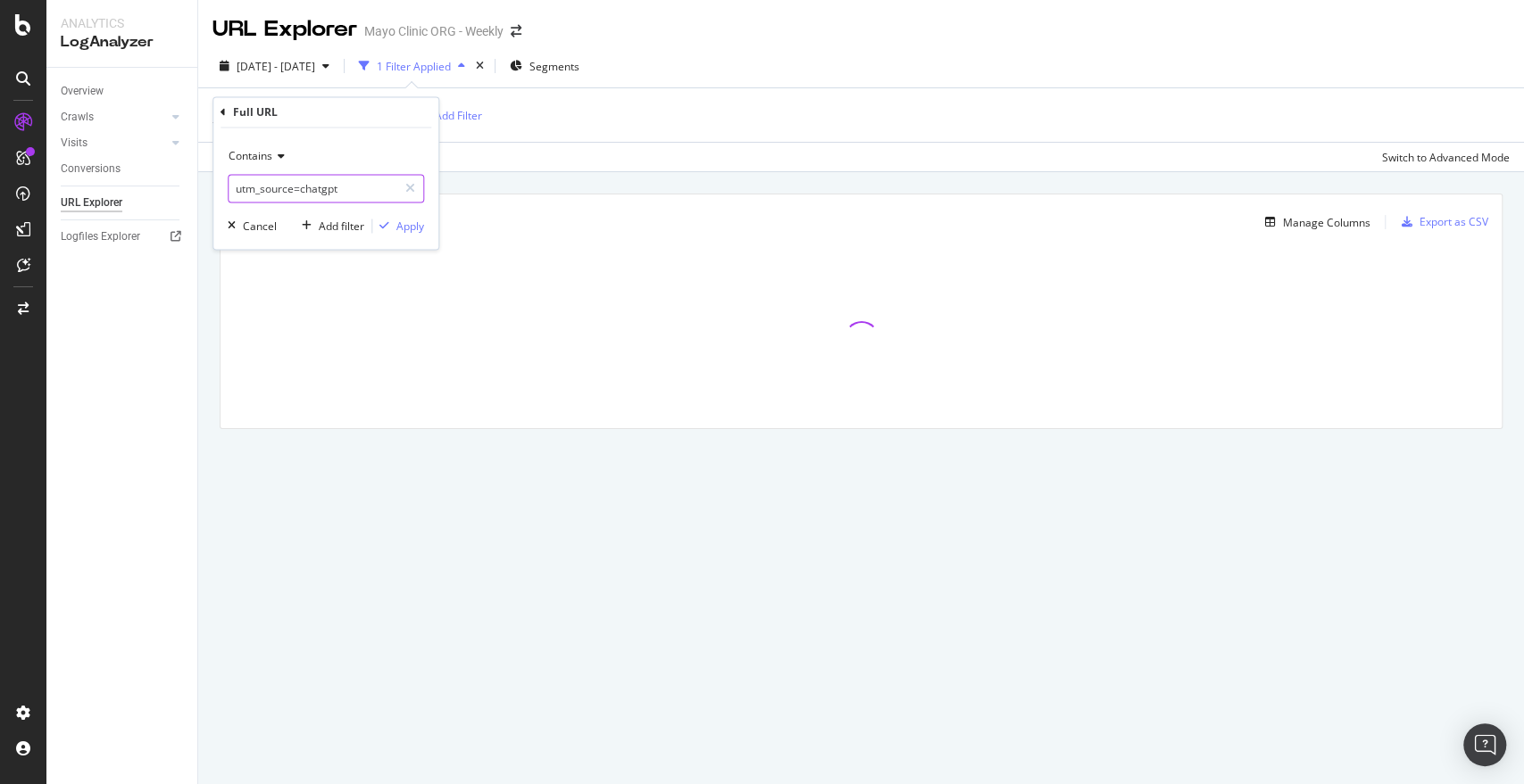
click at [341, 186] on input "utm_source=chatgpt" at bounding box center [312, 189] width 168 height 29
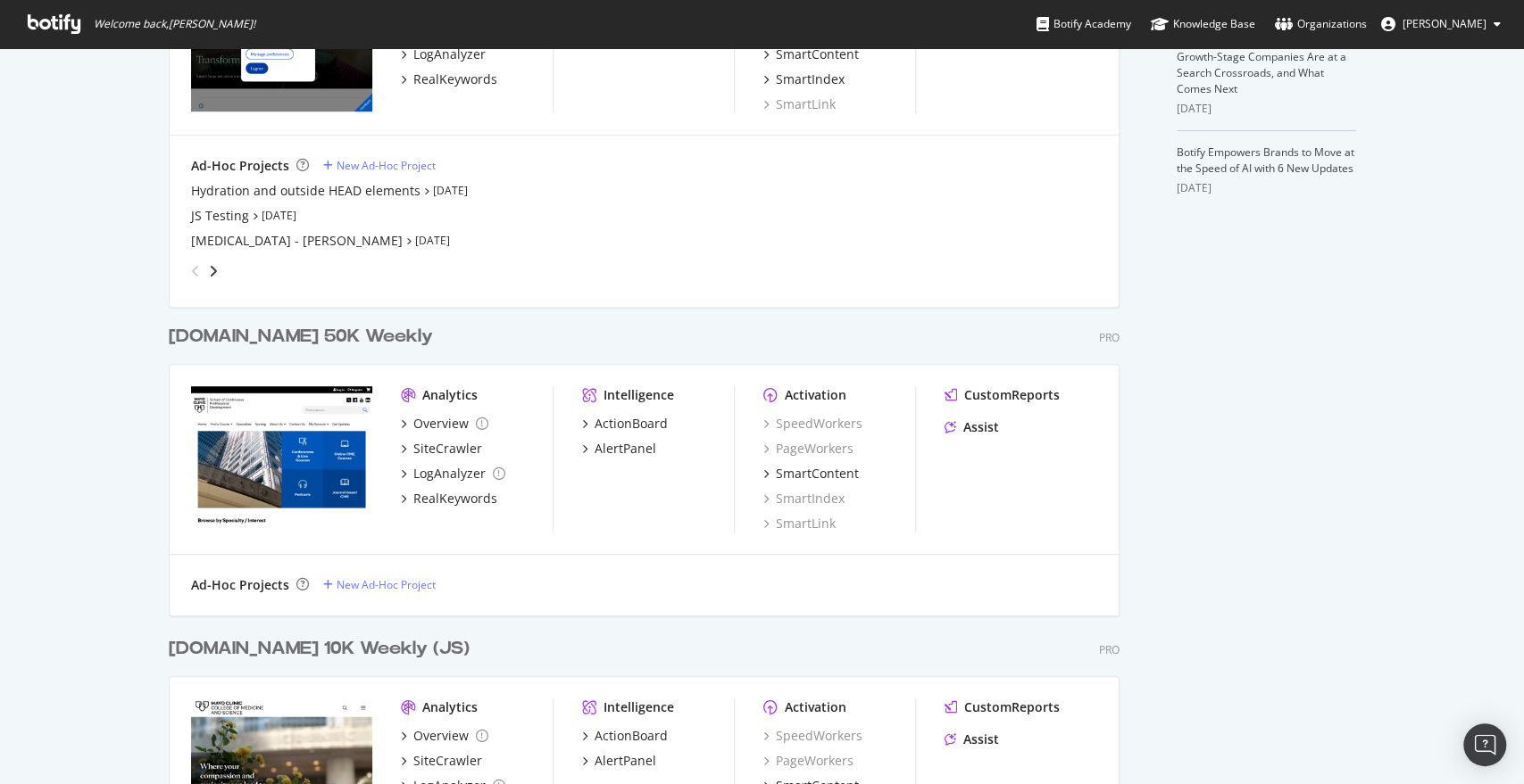
scroll to position [551, 0]
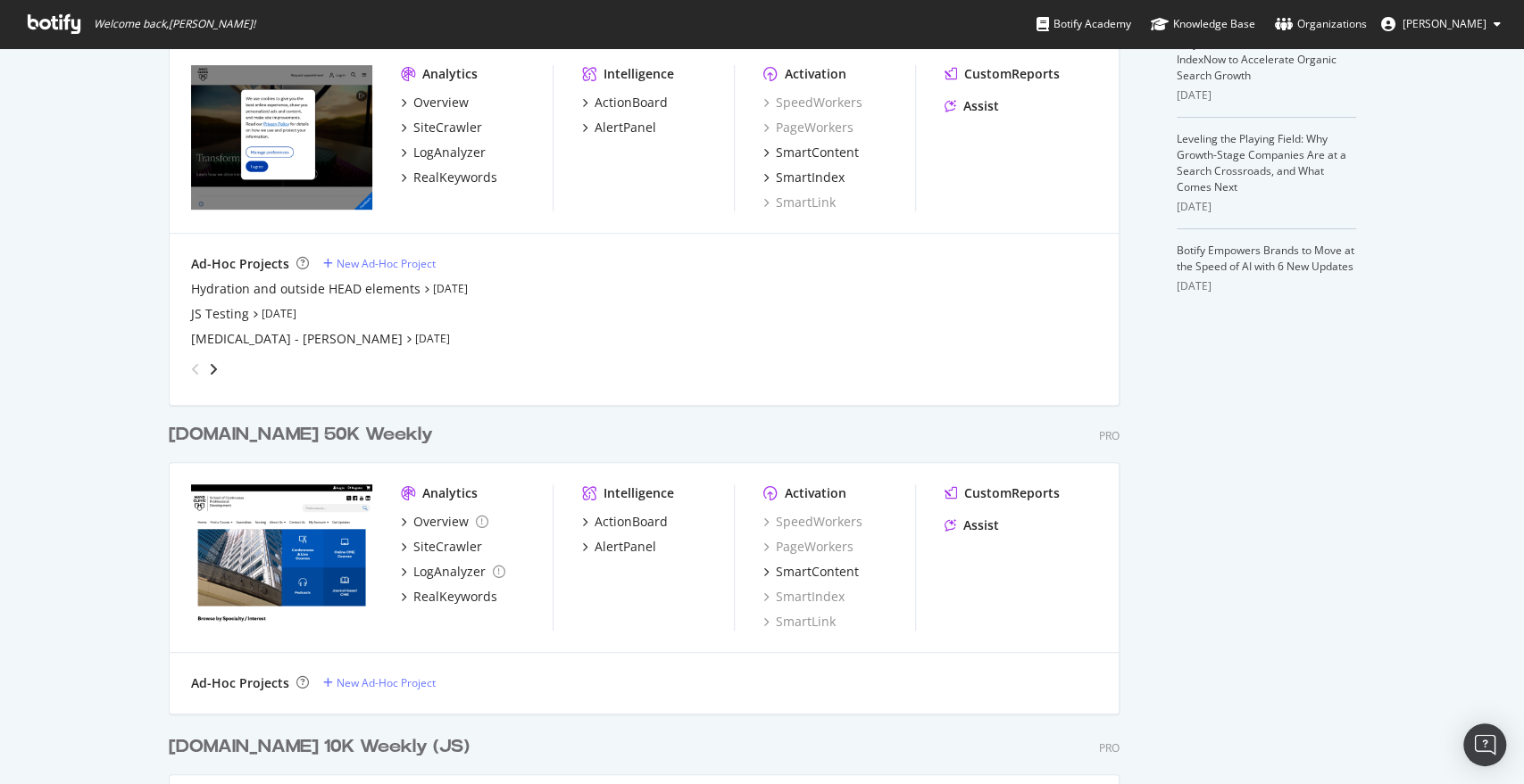
click at [421, 162] on div "Overview SiteCrawler LogAnalyzer RealKeywords" at bounding box center [476, 139] width 152 height 93
click at [425, 151] on div "LogAnalyzer" at bounding box center [450, 152] width 73 height 18
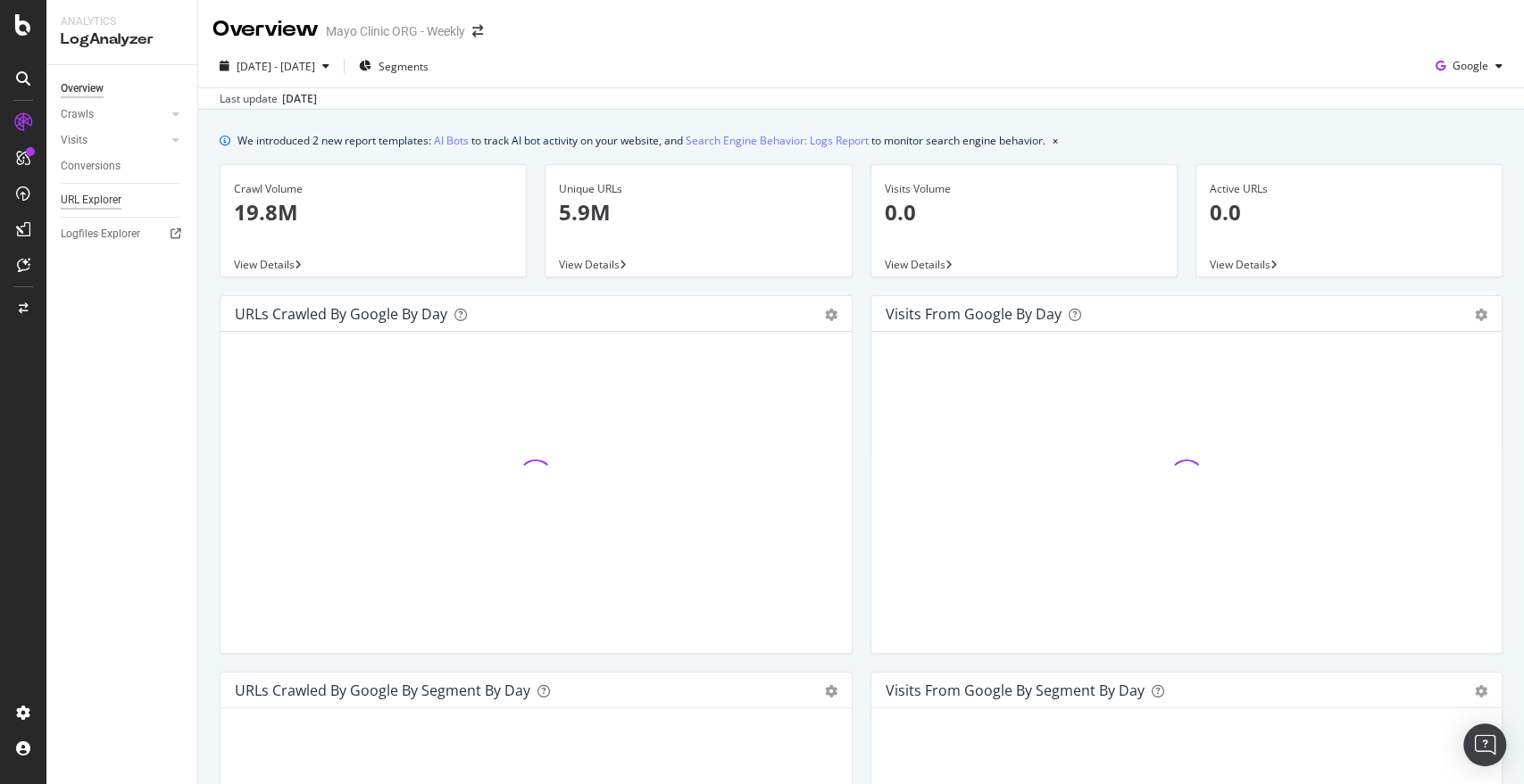
click at [69, 194] on div "URL Explorer" at bounding box center [91, 200] width 61 height 19
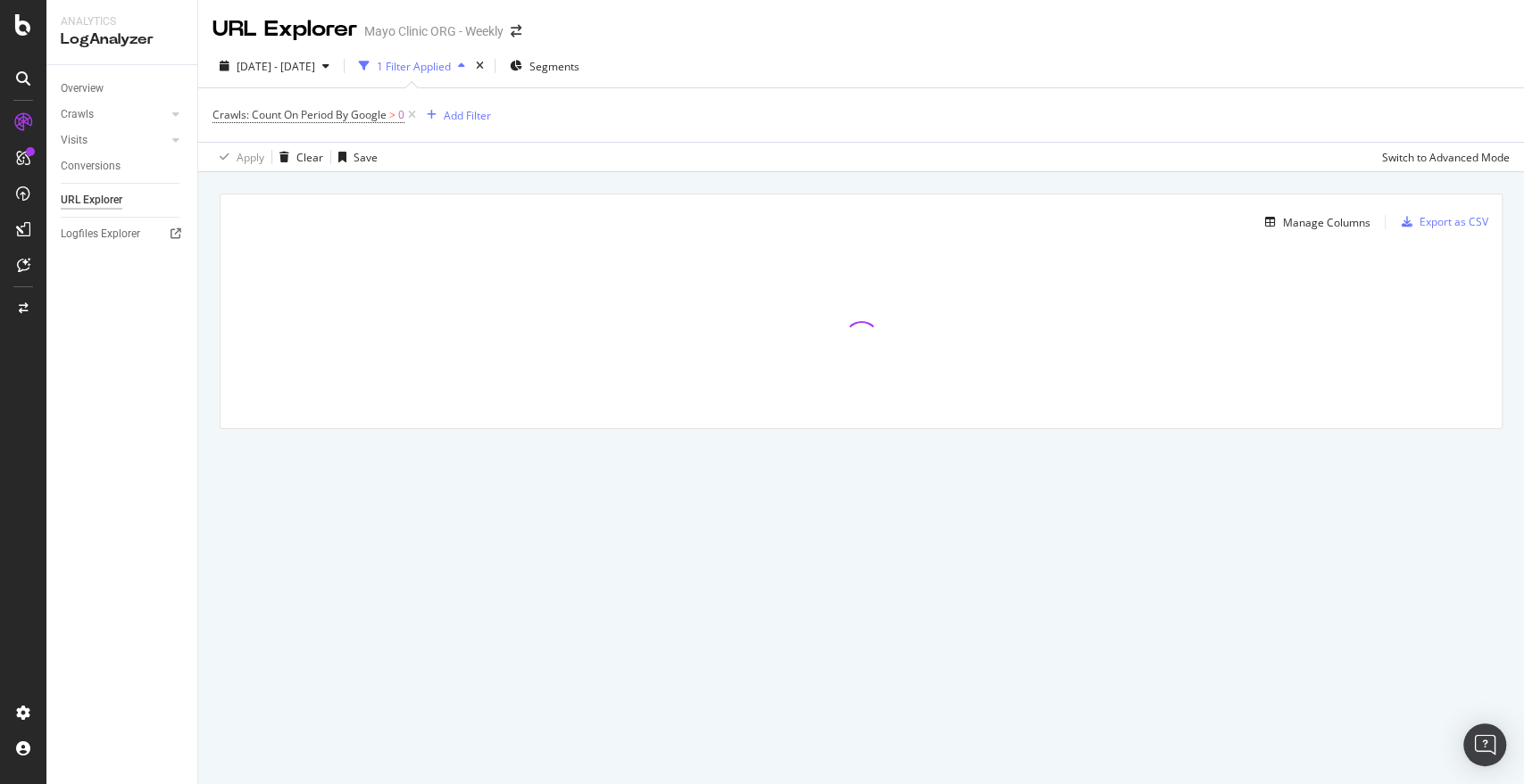
click at [690, 107] on div "Crawls: Count On Period By Google > 0 Add Filter" at bounding box center [860, 116] width 1297 height 54
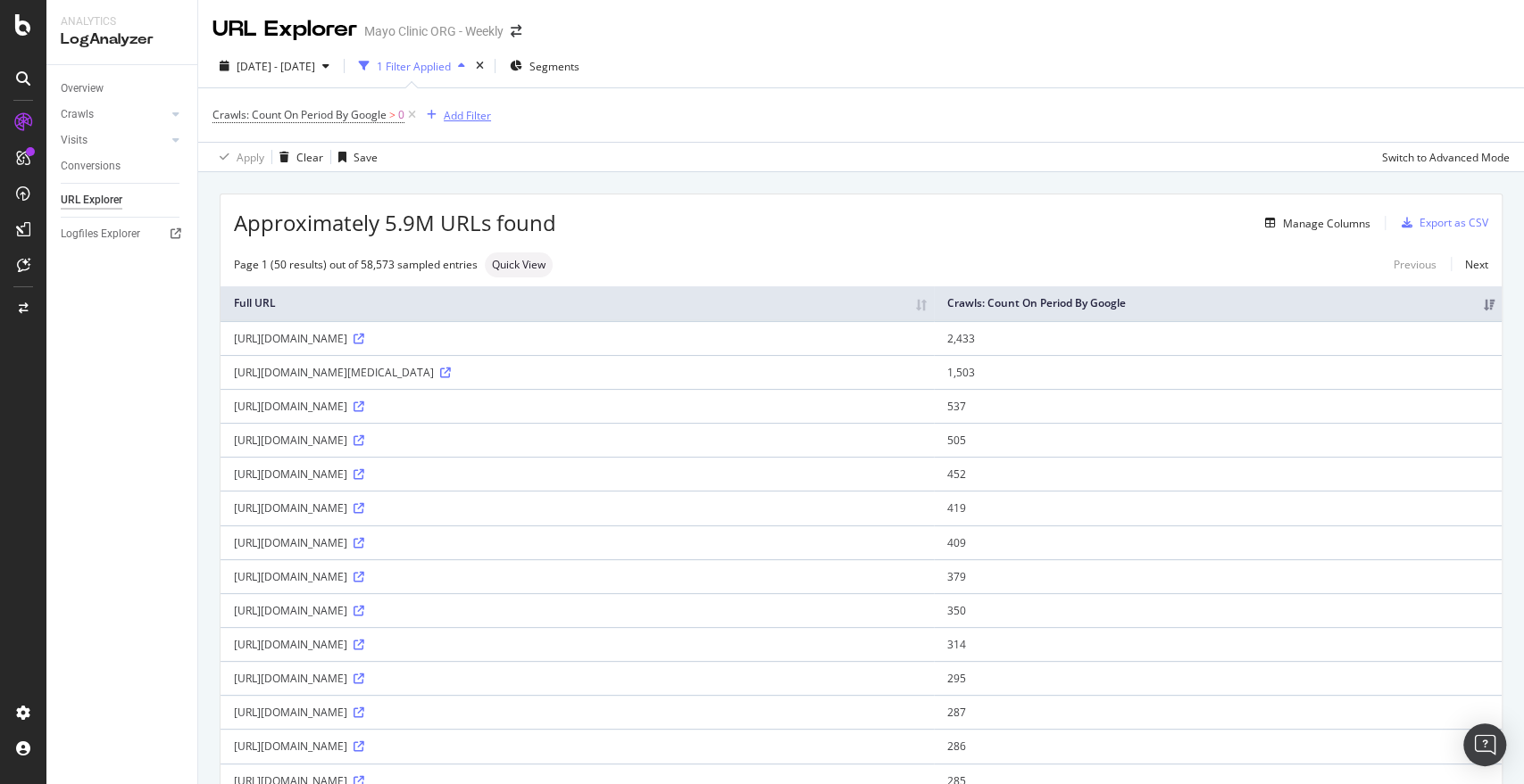
click at [460, 115] on div "Add Filter" at bounding box center [466, 115] width 47 height 15
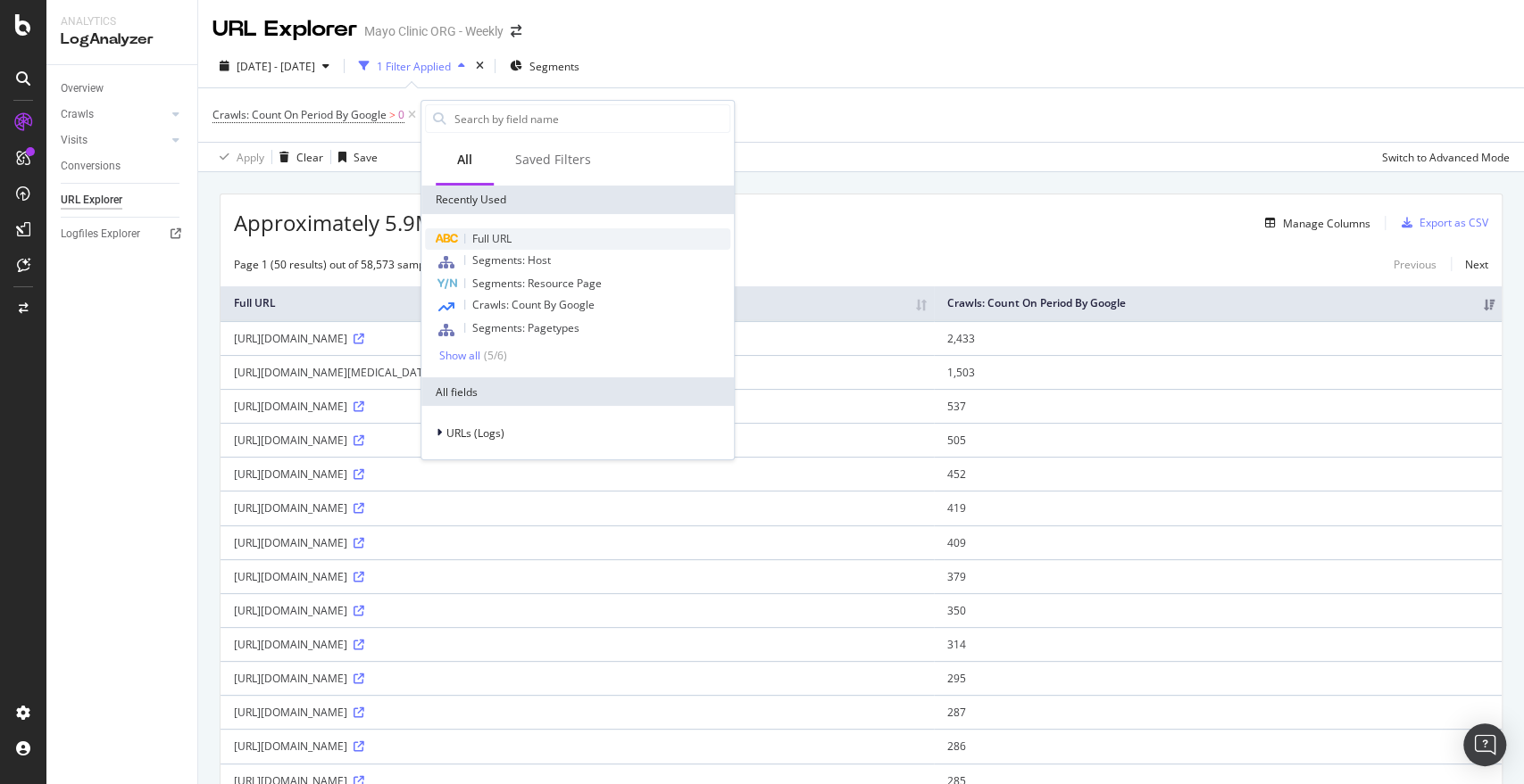
click at [491, 240] on span "Full URL" at bounding box center [491, 238] width 39 height 15
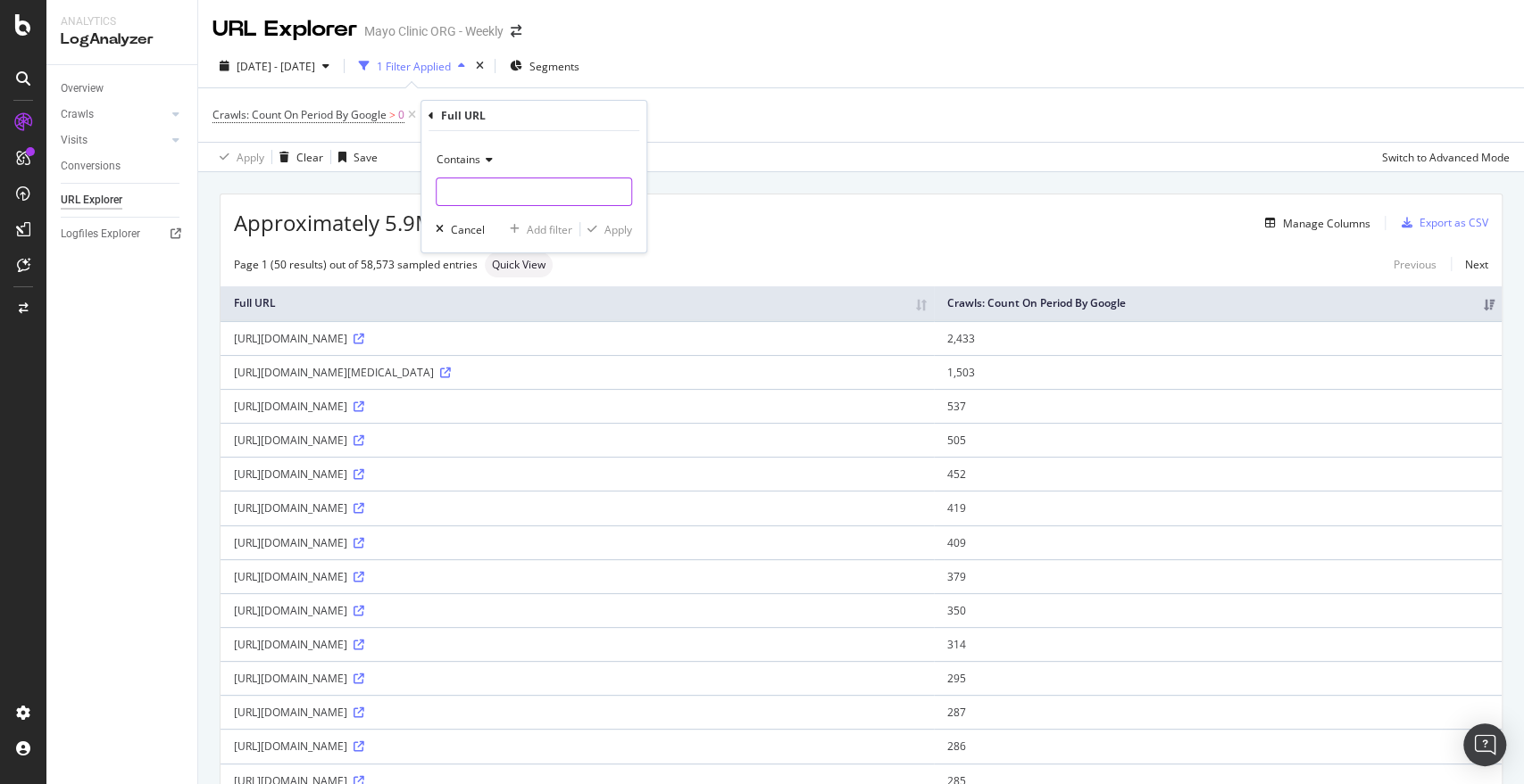
click at [525, 198] on input "text" at bounding box center [533, 191] width 194 height 29
paste input "utm_source=chatgpt"
type input "utm_source=chatgpt"
click at [620, 238] on div "Contains utm_source=chatgpt Cancel Add filter Apply" at bounding box center [534, 192] width 225 height 122
click at [620, 237] on button "Apply" at bounding box center [606, 229] width 52 height 18
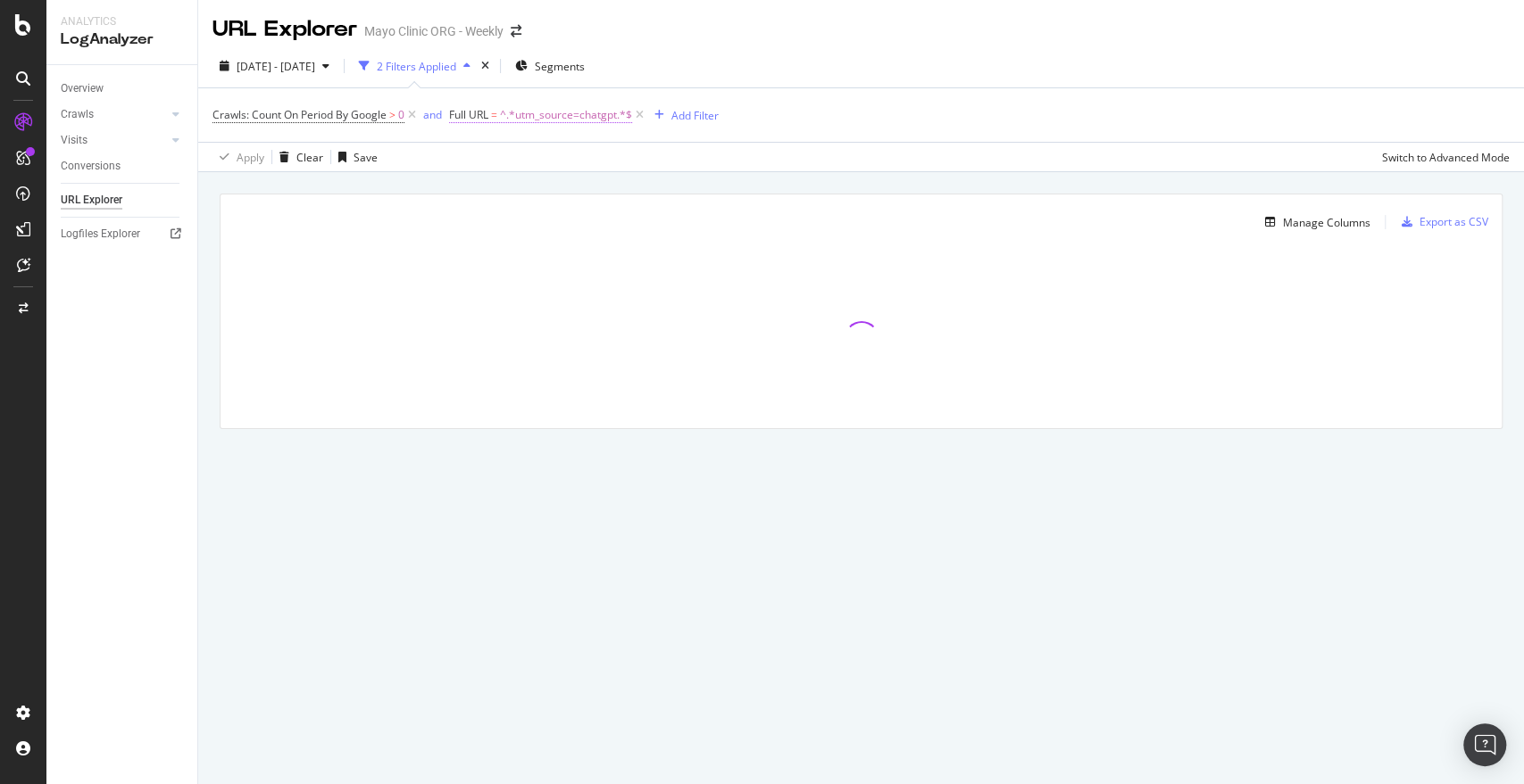
click at [592, 116] on span "^.*utm_source=chatgpt.*$" at bounding box center [565, 115] width 133 height 25
type input "chatgpt"
click at [643, 223] on div "Apply" at bounding box center [648, 225] width 28 height 15
click at [794, 52] on div "2025 Jul. 21st - Aug. 19th 2 Filters Applied Segments" at bounding box center [861, 70] width 1326 height 36
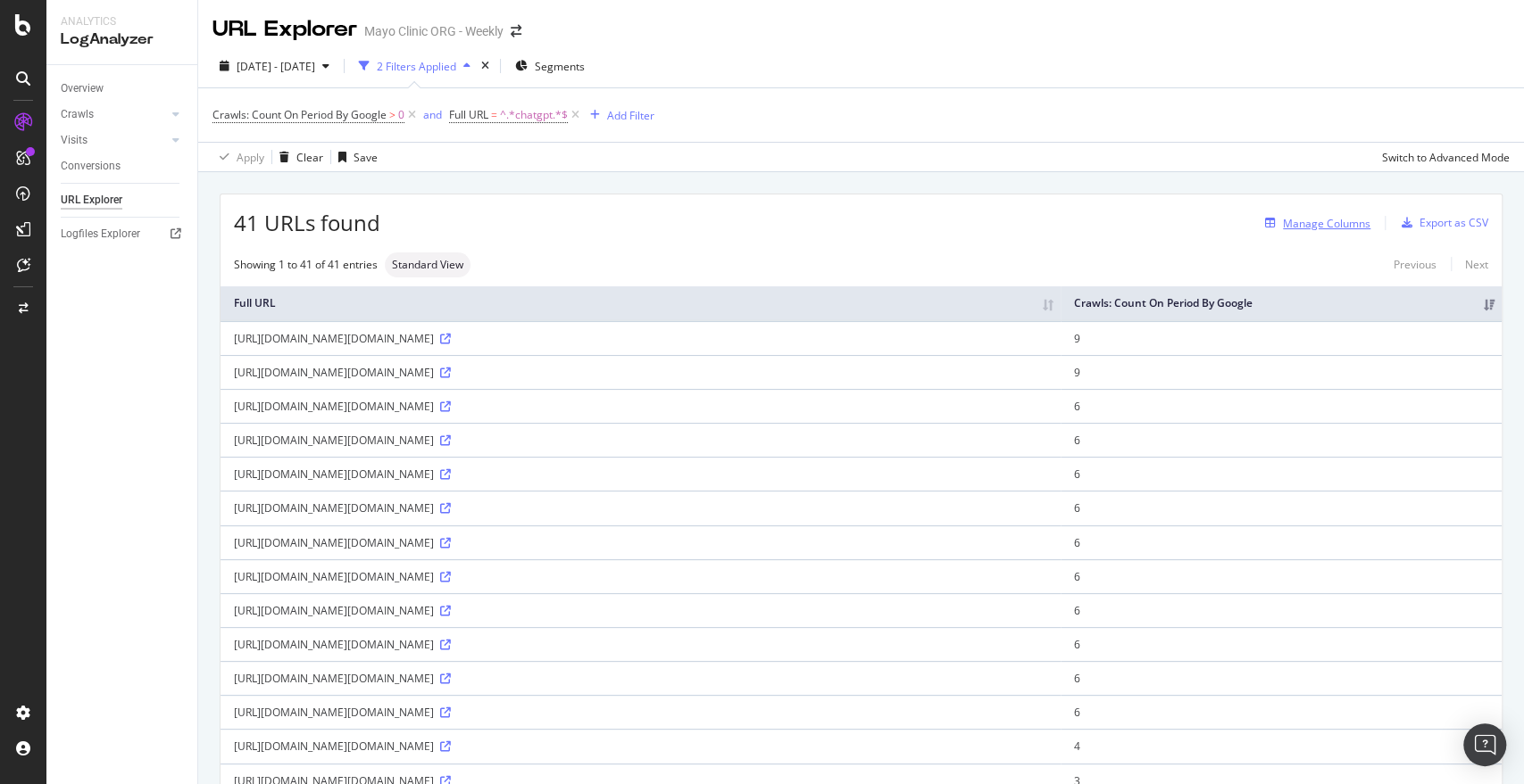
click at [1324, 226] on div "Manage Columns" at bounding box center [1327, 223] width 88 height 15
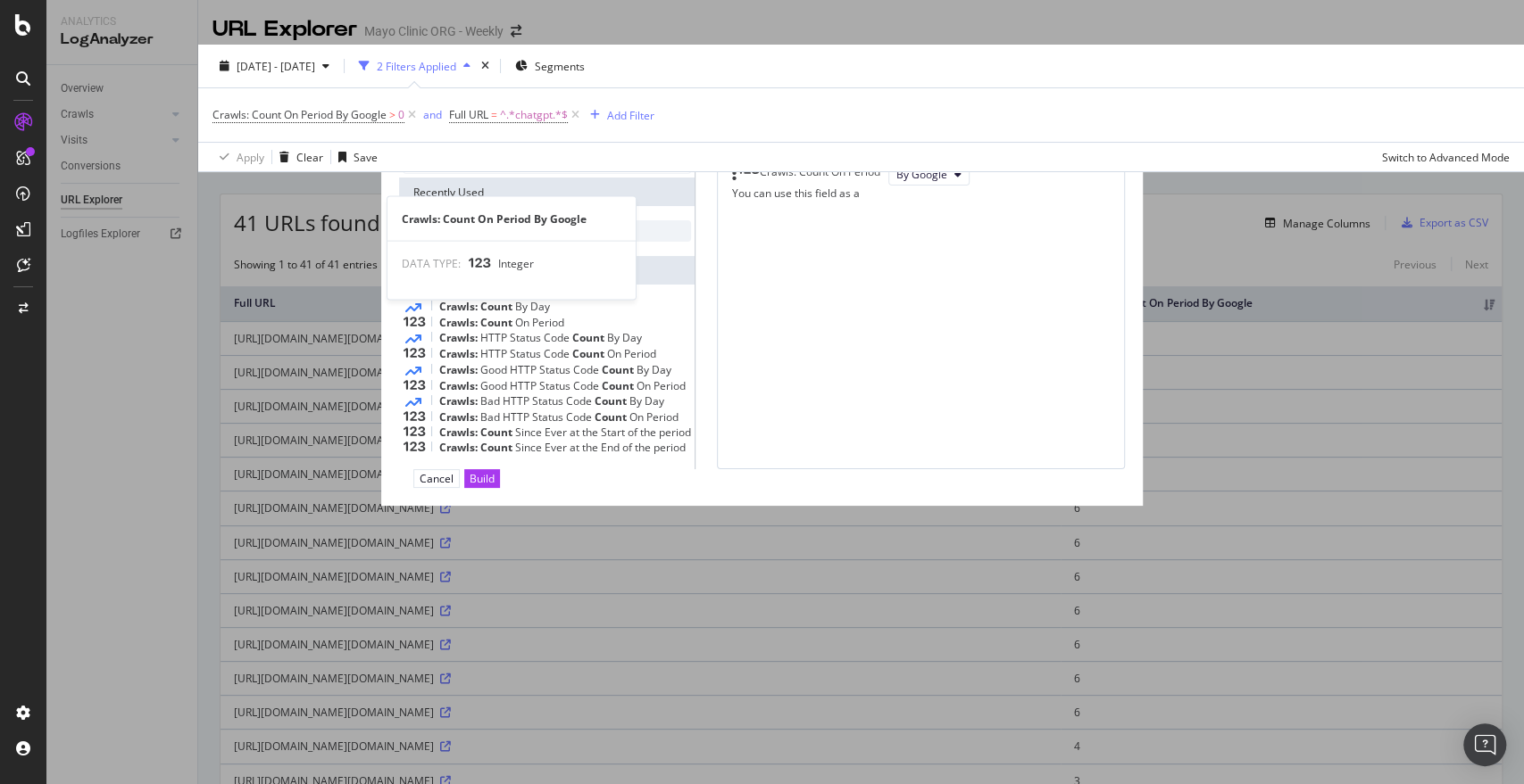
type input "crawls count"
click at [577, 238] on span "By" at bounding box center [584, 230] width 15 height 15
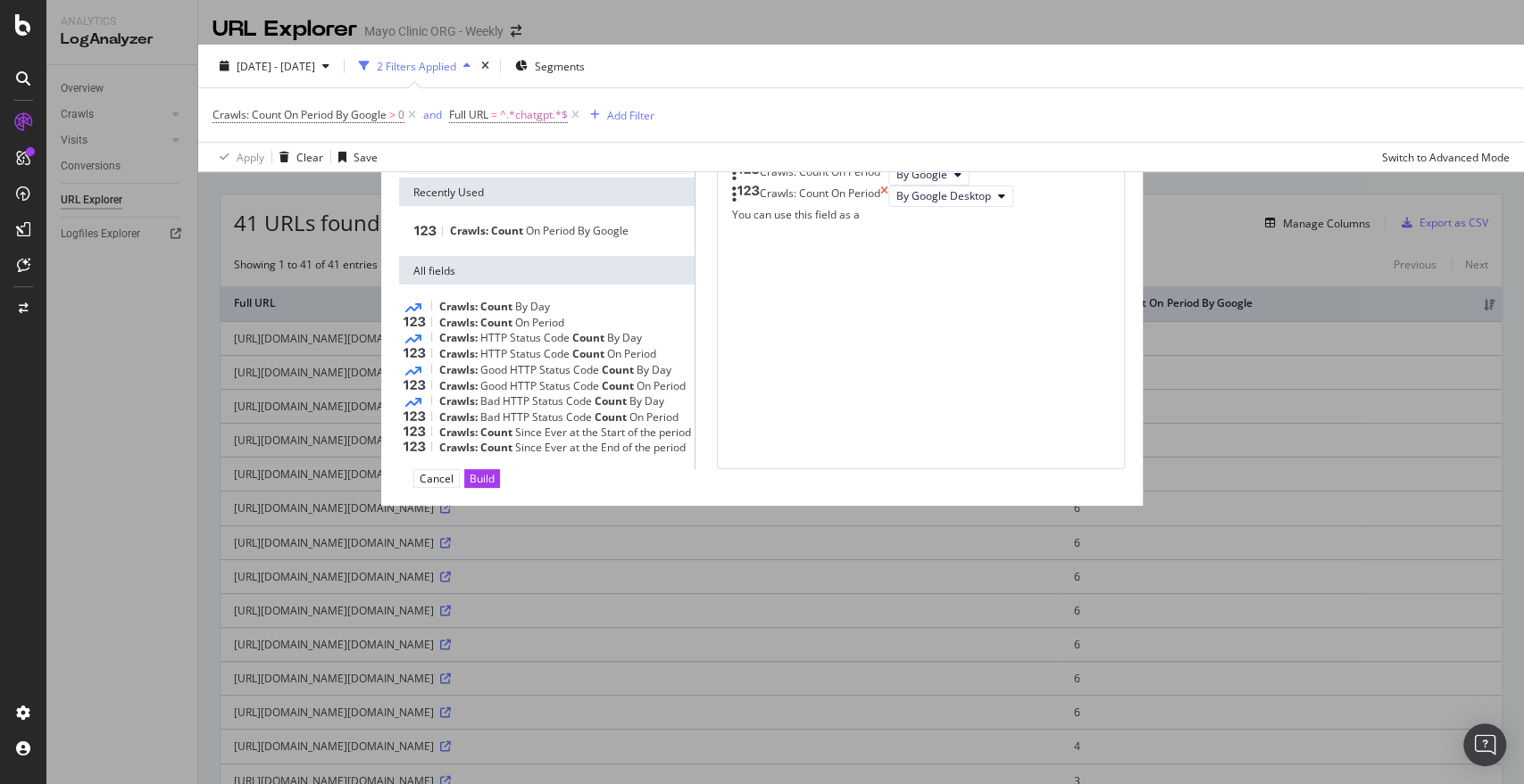
click at [888, 207] on icon "times" at bounding box center [884, 195] width 8 height 21
click at [913, 185] on div "Crawls: Count On Period By Google" at bounding box center [921, 174] width 379 height 21
click at [490, 314] on span "Count" at bounding box center [497, 306] width 35 height 15
click at [494, 487] on div "Build" at bounding box center [481, 478] width 25 height 17
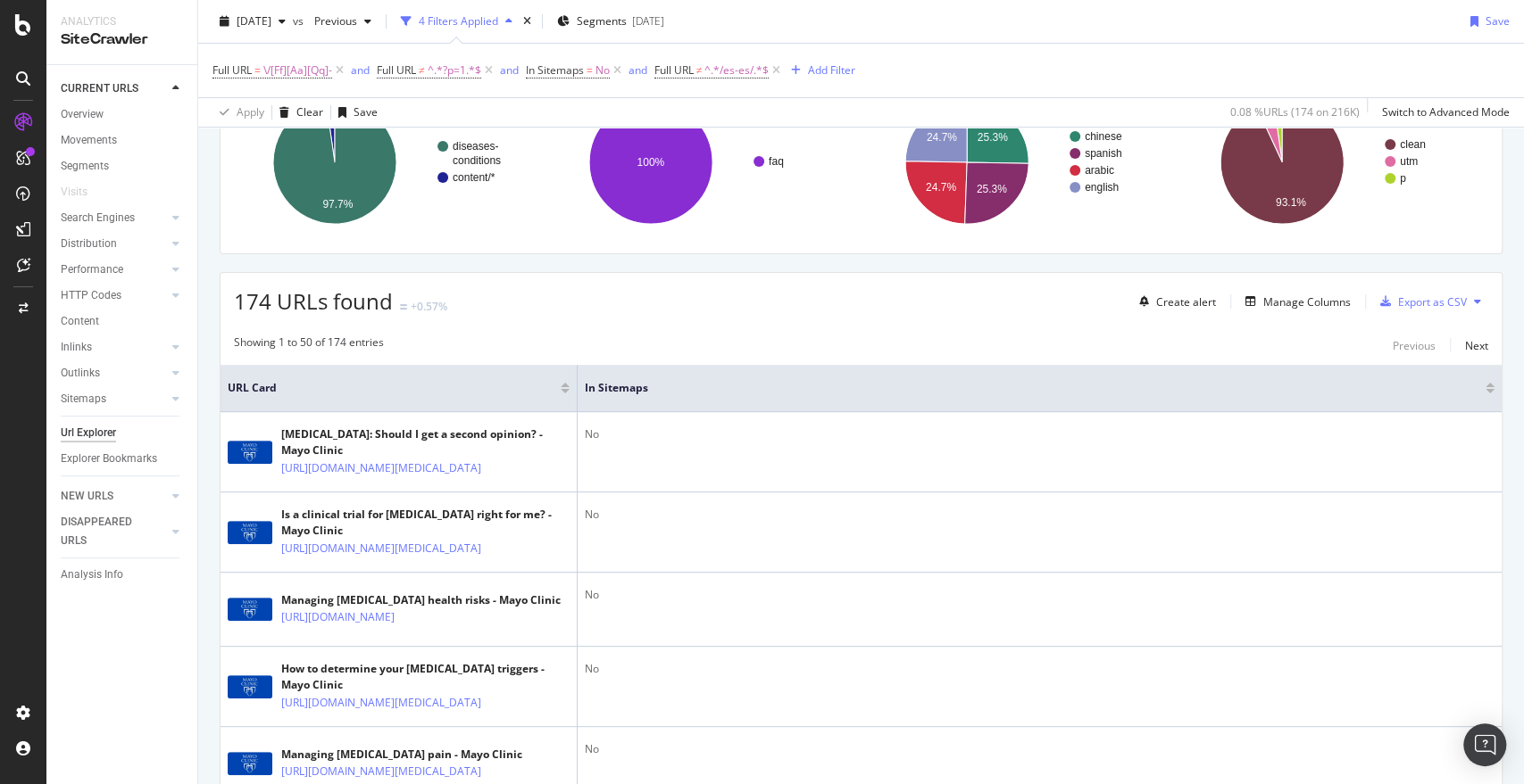
scroll to position [183, 0]
